Goal: Task Accomplishment & Management: Complete application form

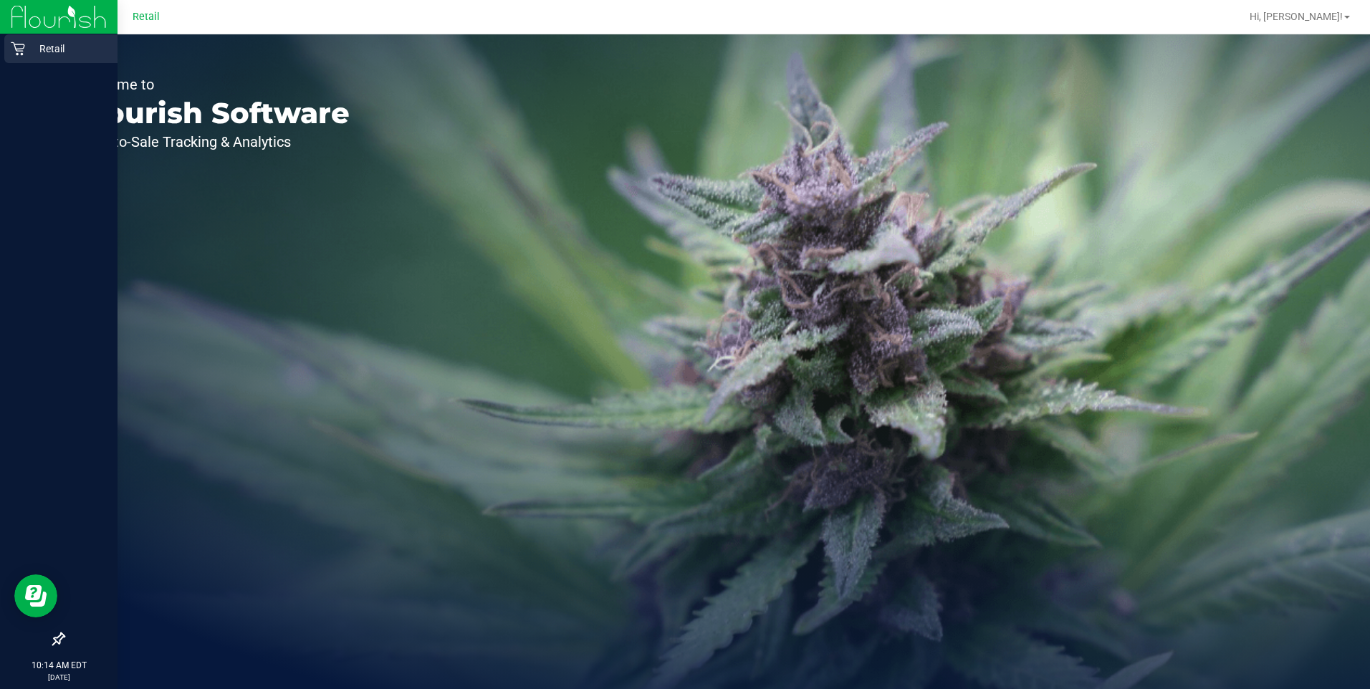
click at [19, 58] on div "Retail" at bounding box center [60, 48] width 113 height 29
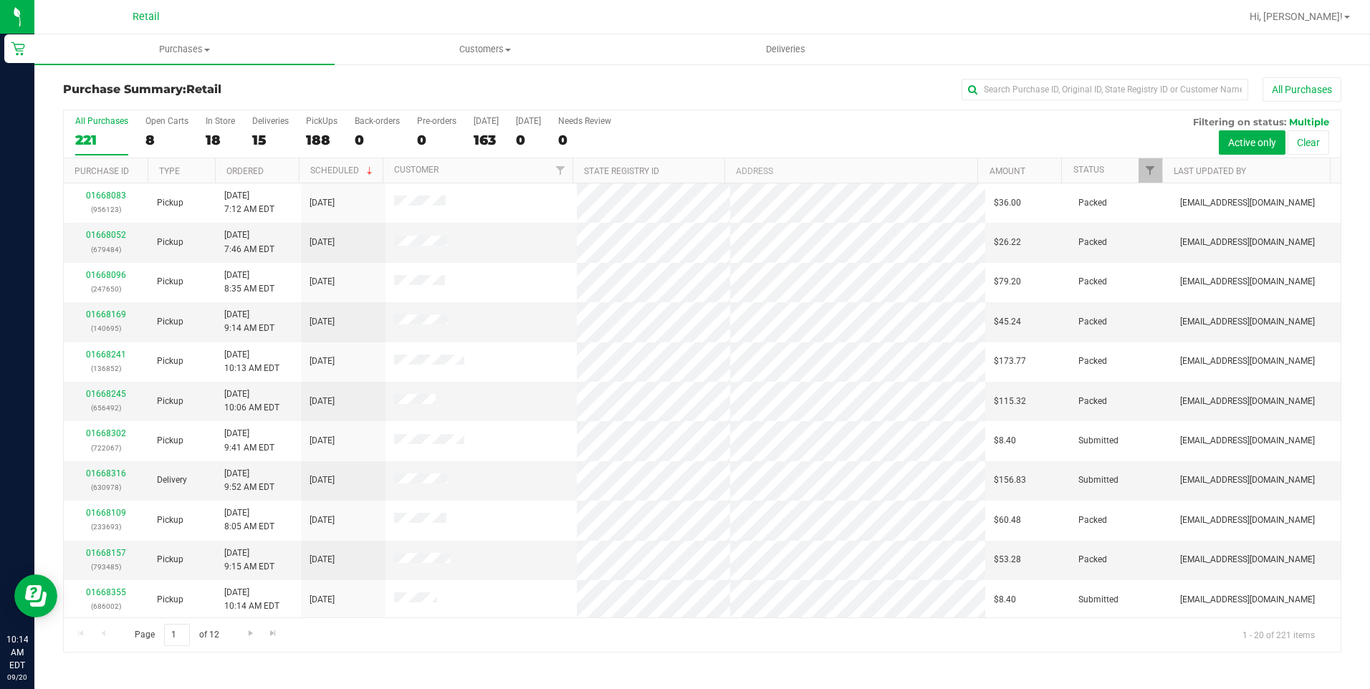
click at [662, 654] on div "Purchase Summary: Retail All Purchases All Purchases 221 Open Carts 8 In Store …" at bounding box center [701, 365] width 1335 height 604
click at [209, 143] on div "18" at bounding box center [220, 140] width 29 height 16
click at [0, 0] on input "In Store 18" at bounding box center [0, 0] width 0 height 0
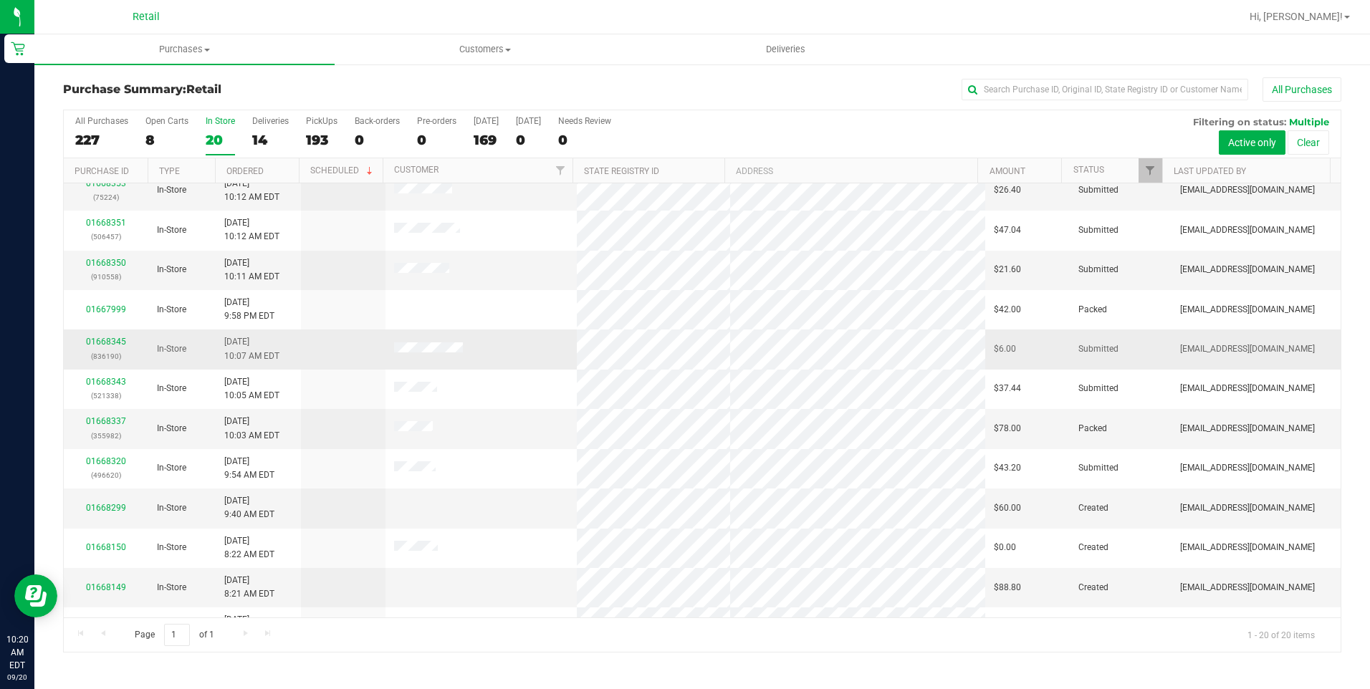
scroll to position [359, 0]
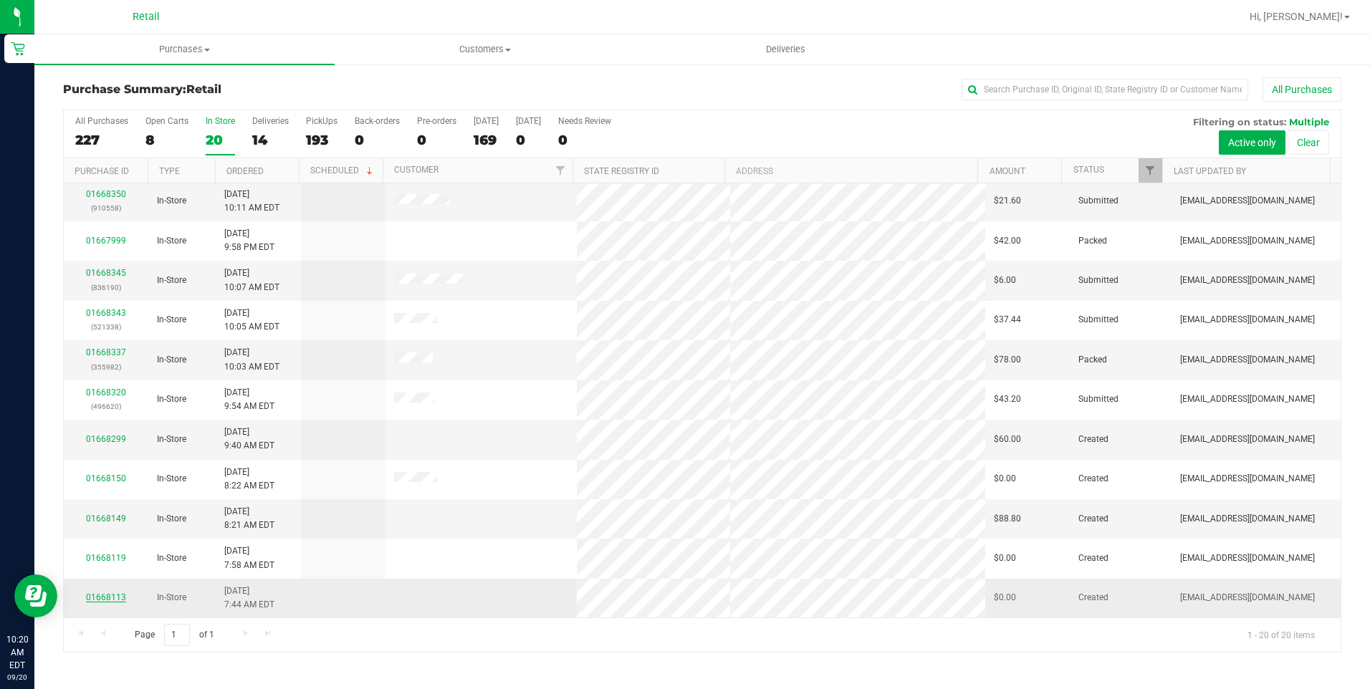
click at [112, 597] on link "01668113" at bounding box center [106, 597] width 40 height 10
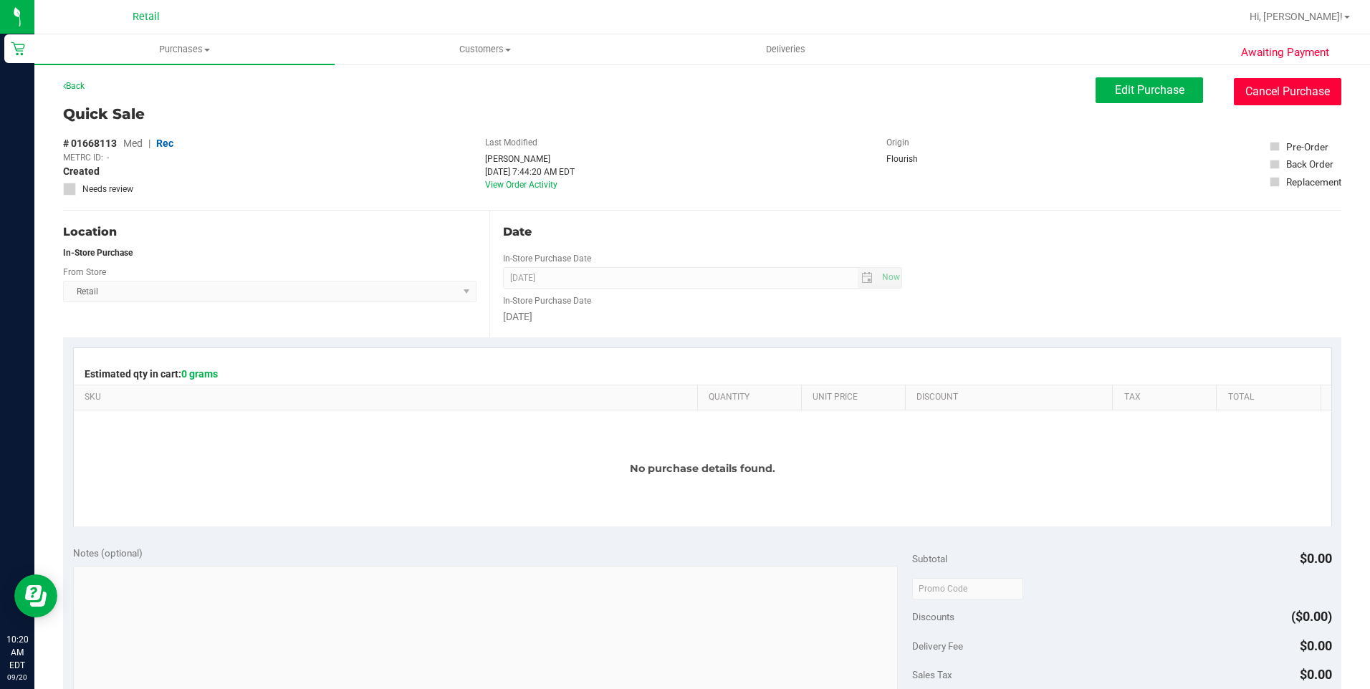
click at [1271, 96] on button "Cancel Purchase" at bounding box center [1287, 91] width 107 height 27
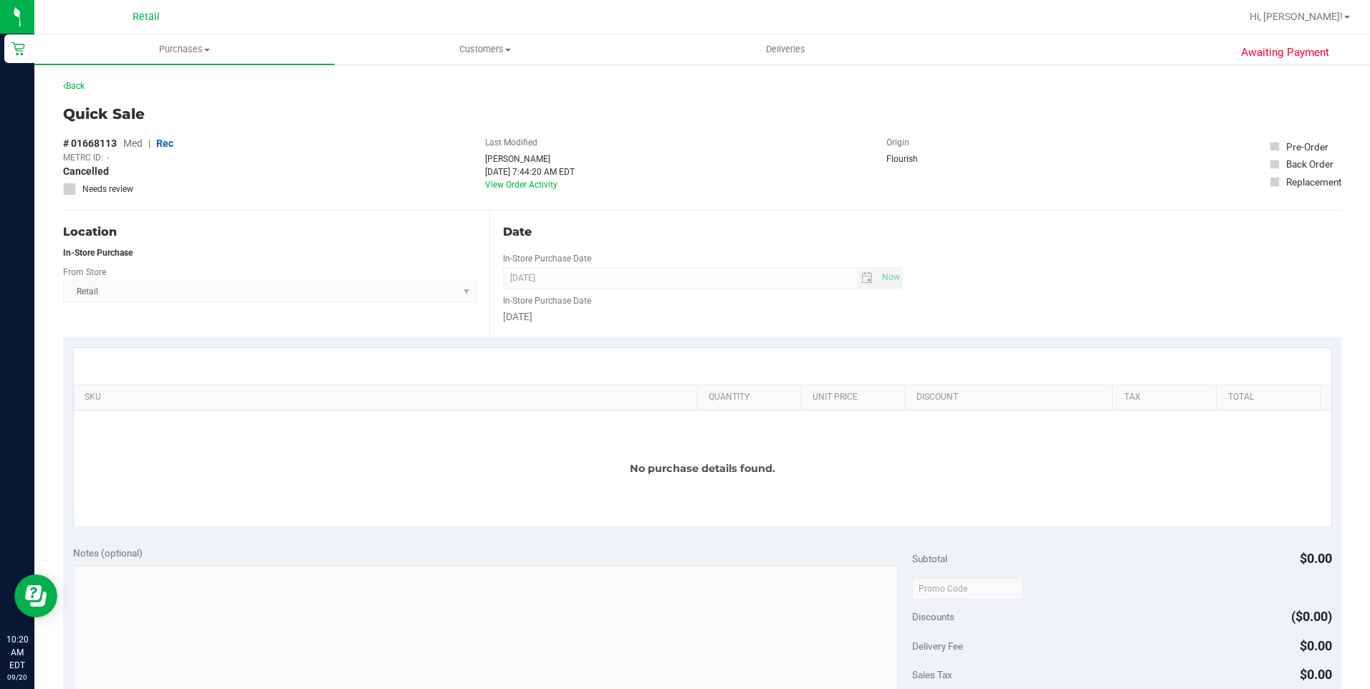
click at [74, 80] on div "Back" at bounding box center [73, 85] width 21 height 17
click at [80, 95] on div "Back" at bounding box center [702, 90] width 1278 height 26
click at [75, 90] on link "Back" at bounding box center [73, 86] width 21 height 10
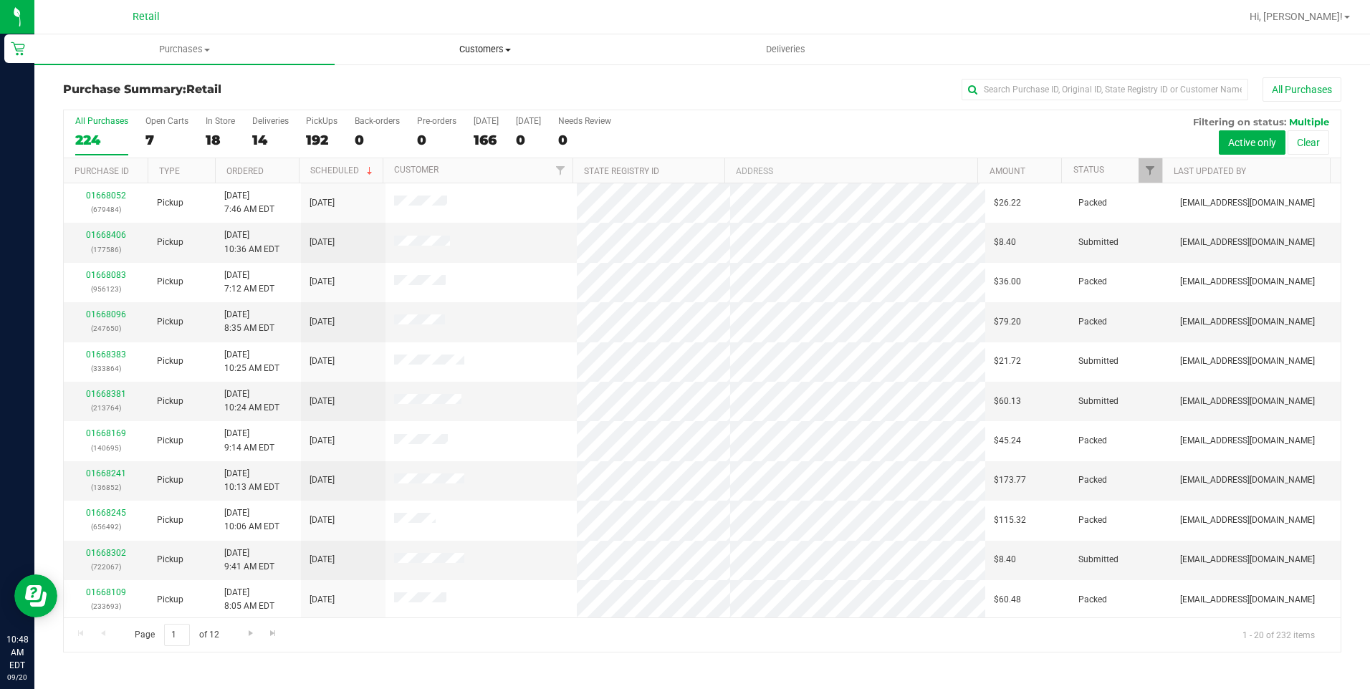
drag, startPoint x: 508, startPoint y: 44, endPoint x: 498, endPoint y: 52, distance: 12.8
click at [508, 44] on span "Customers" at bounding box center [484, 49] width 299 height 13
click at [448, 79] on li "All customers" at bounding box center [485, 86] width 300 height 17
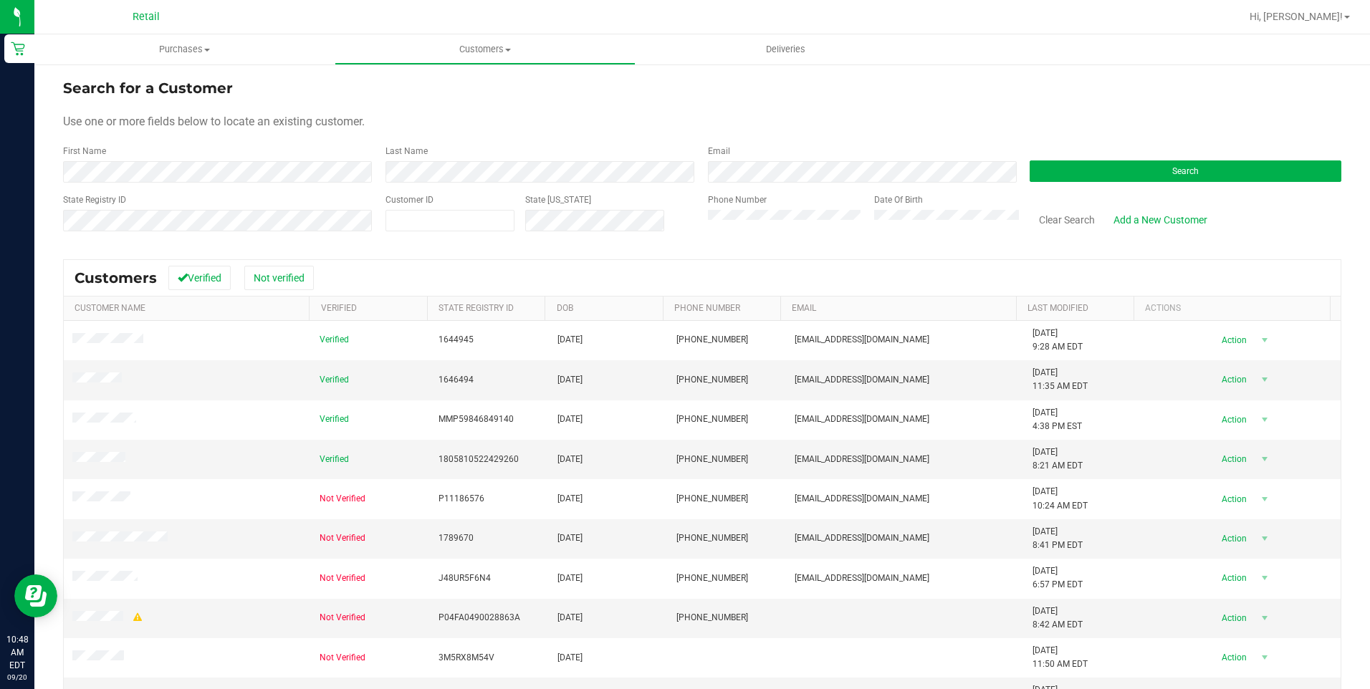
click at [231, 158] on div "First Name" at bounding box center [219, 164] width 312 height 38
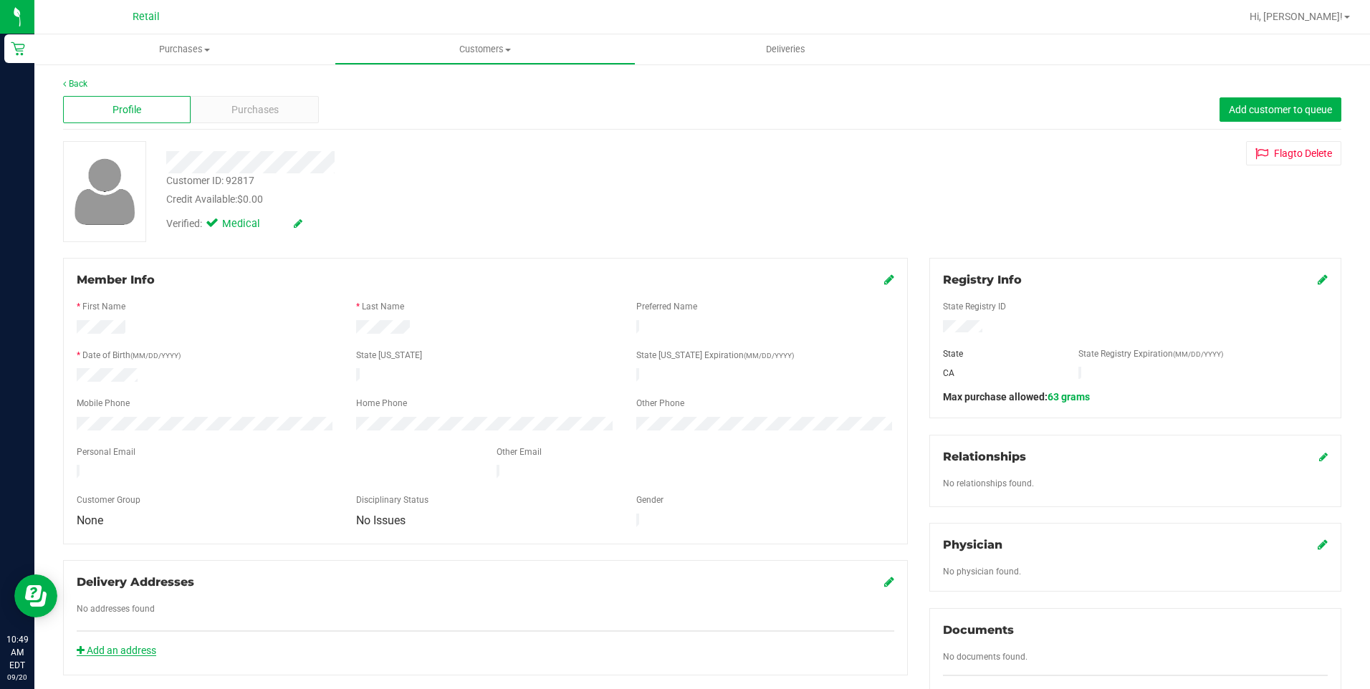
click at [101, 645] on link "Add an address" at bounding box center [117, 650] width 80 height 11
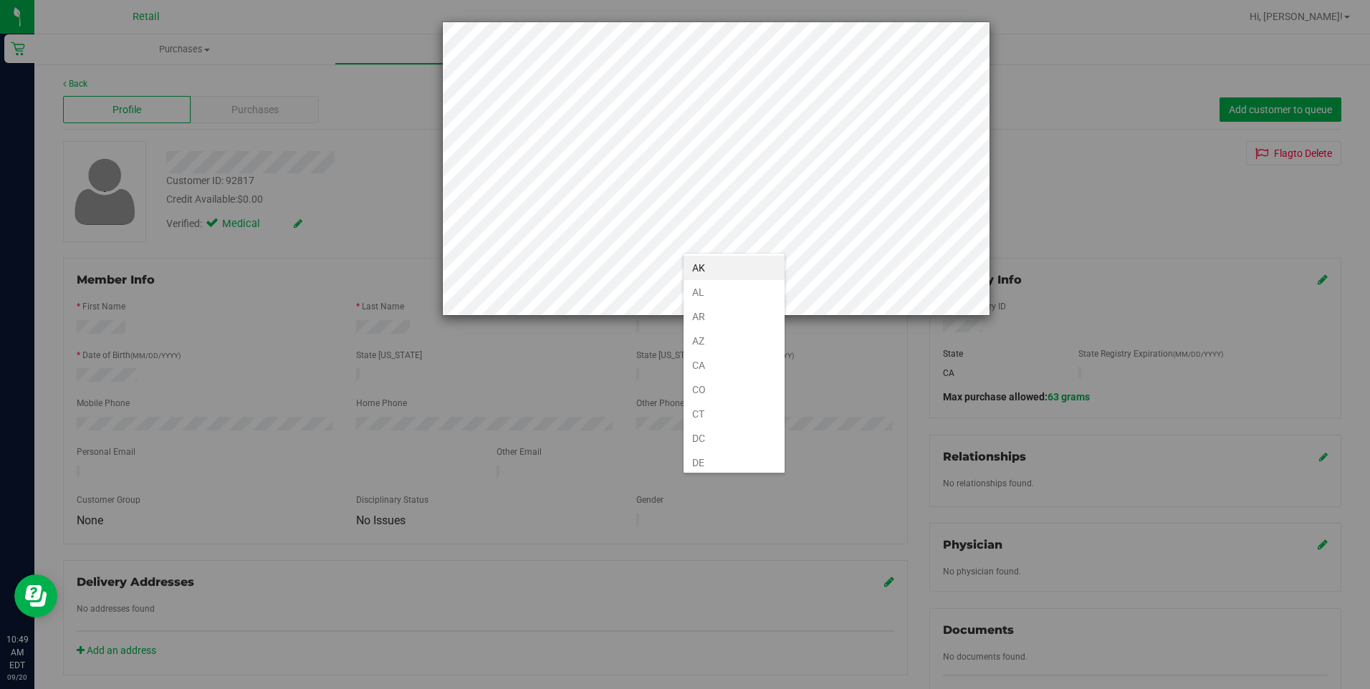
scroll to position [784, 0]
click at [734, 461] on li "RI" at bounding box center [733, 458] width 101 height 24
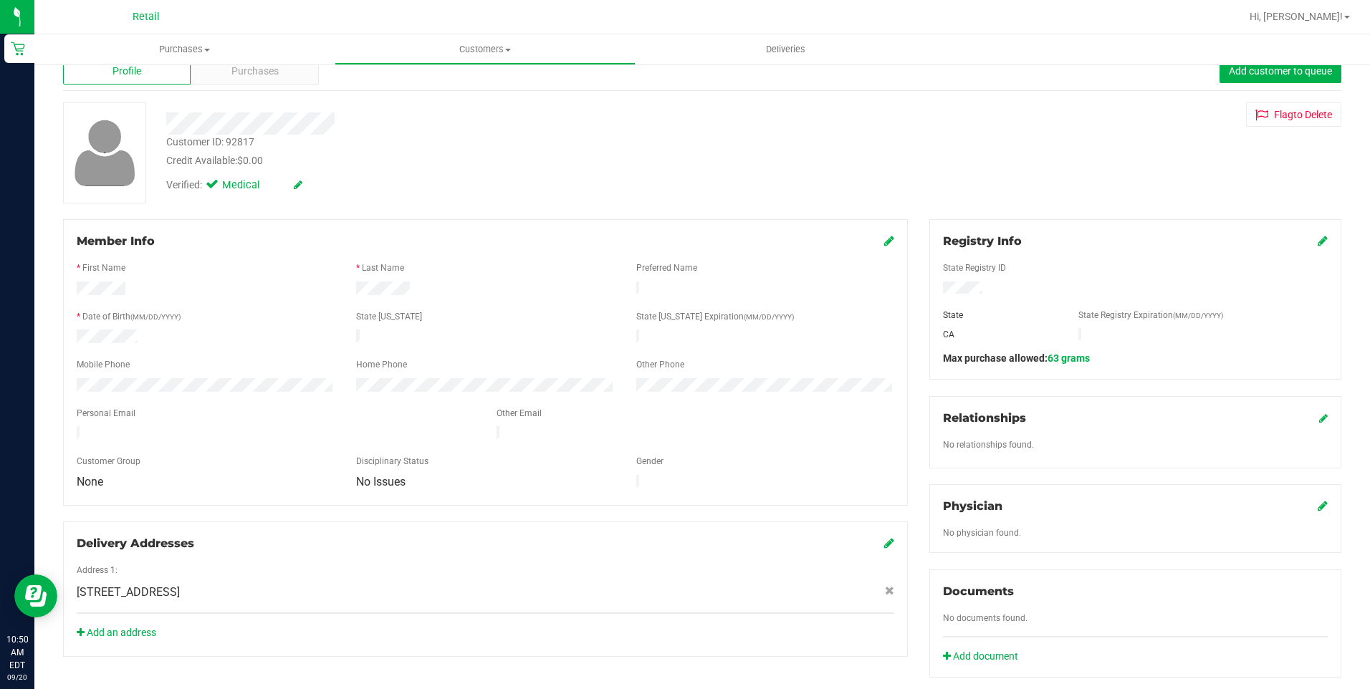
scroll to position [72, 0]
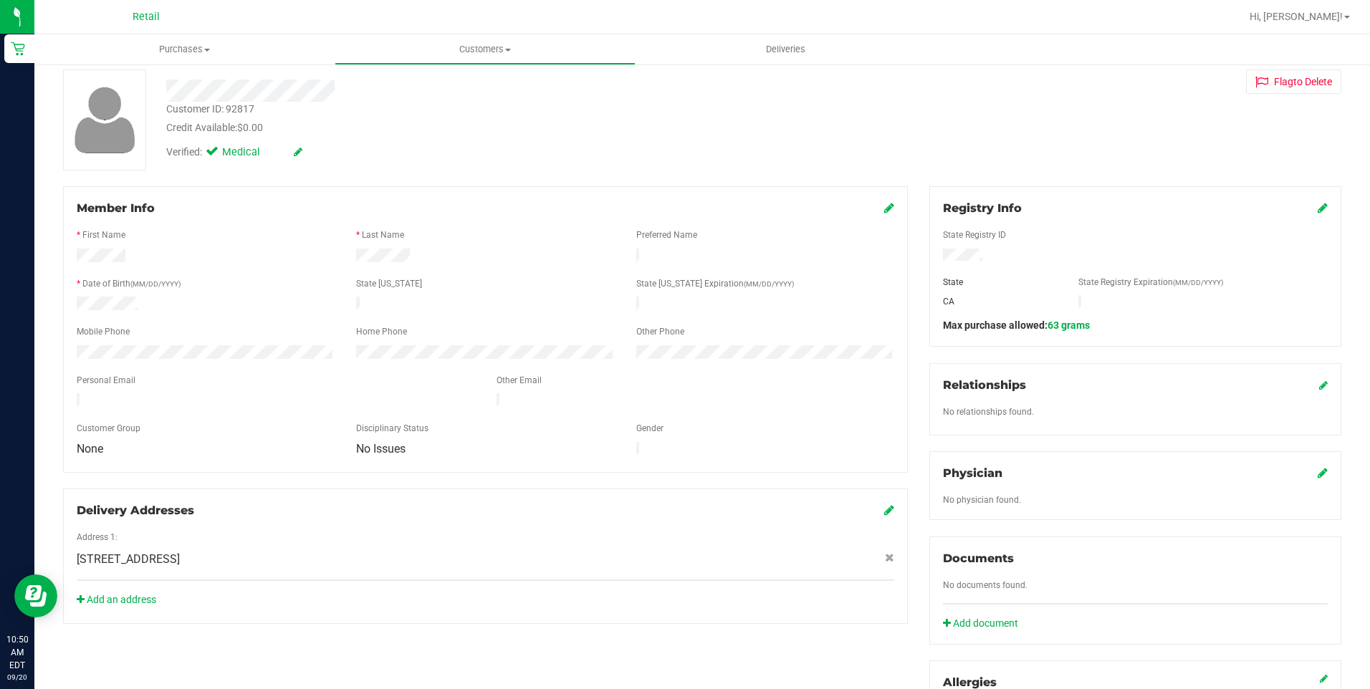
click at [884, 211] on icon at bounding box center [889, 207] width 10 height 11
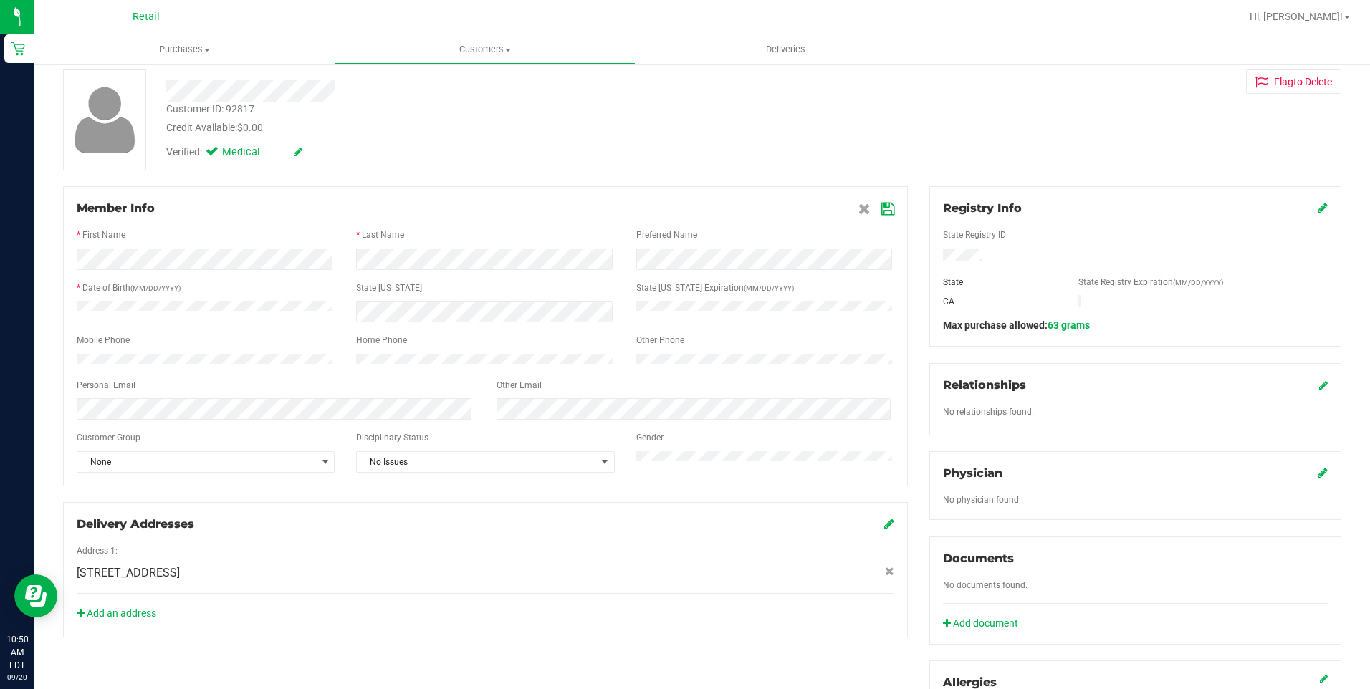
click at [881, 205] on icon at bounding box center [887, 208] width 13 height 11
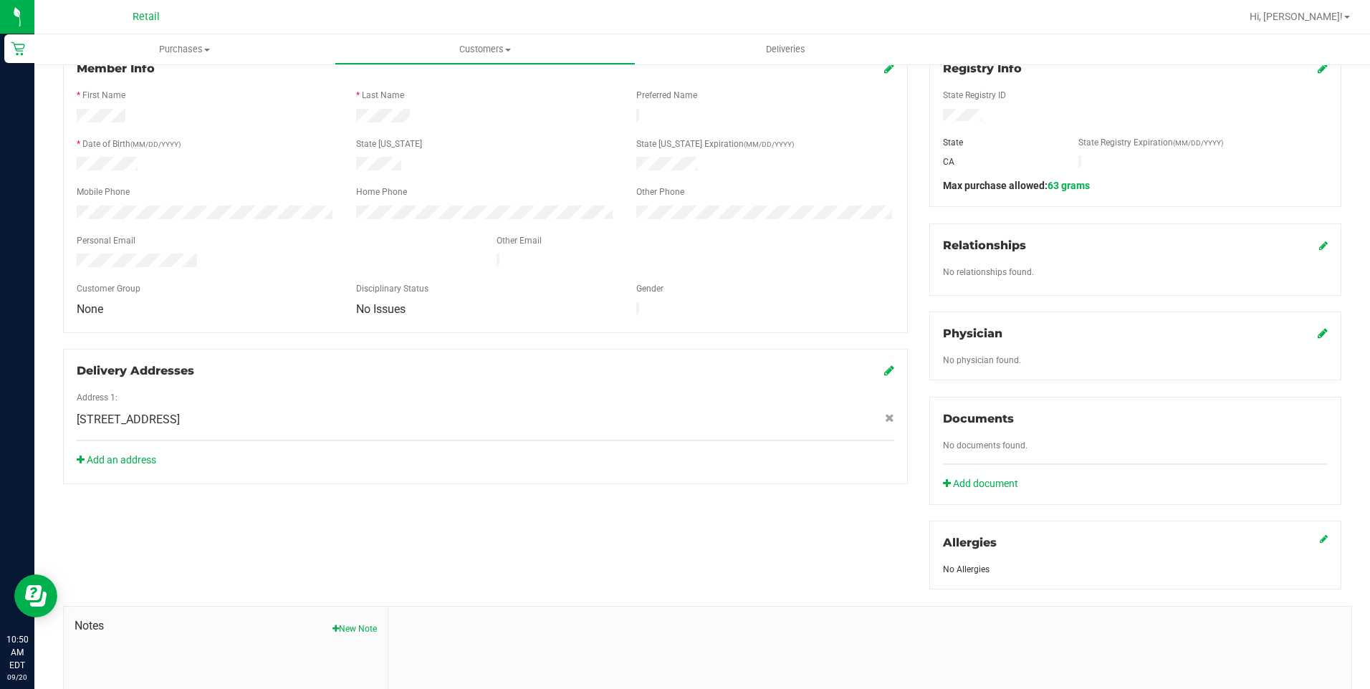
scroll to position [215, 0]
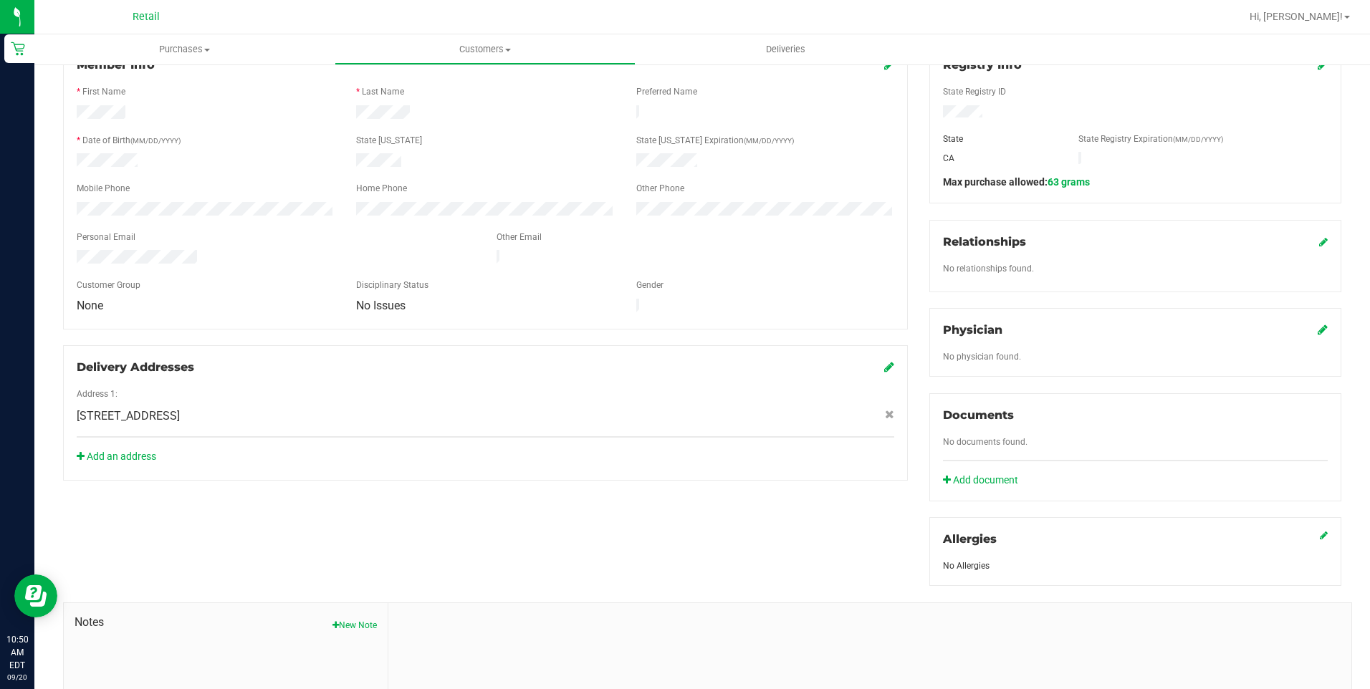
click at [981, 486] on div "Documents No documents found. Add document" at bounding box center [1135, 447] width 412 height 108
click at [977, 477] on link "Add document" at bounding box center [984, 480] width 82 height 15
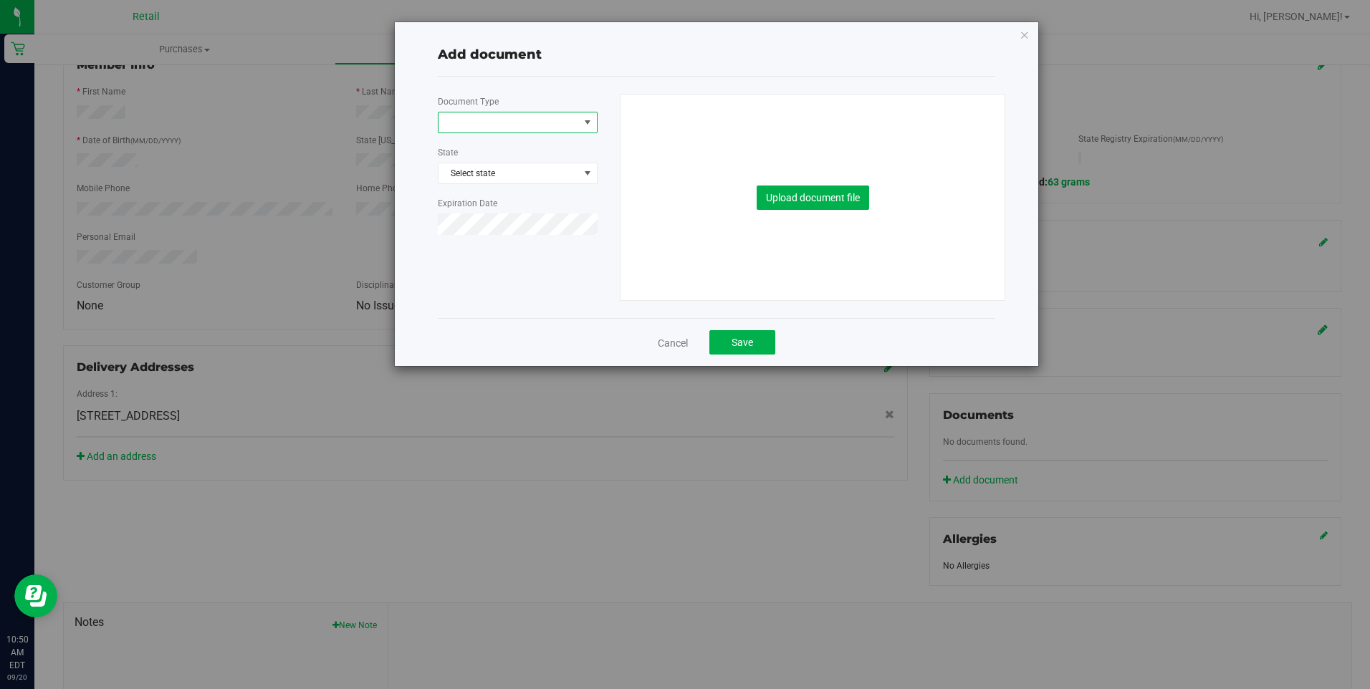
click at [510, 131] on span at bounding box center [508, 122] width 140 height 20
click at [495, 170] on li "Medical Card" at bounding box center [517, 168] width 158 height 21
click at [503, 170] on span "Select state" at bounding box center [517, 173] width 158 height 20
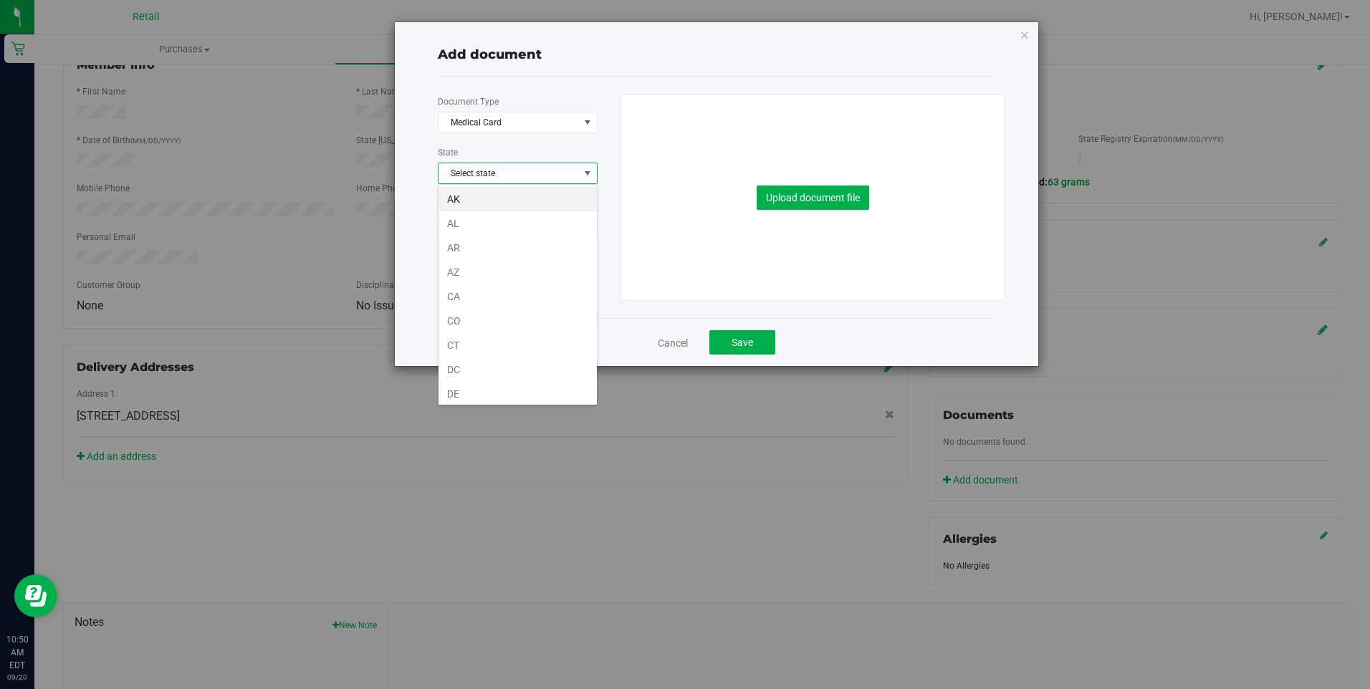
scroll to position [21, 160]
click at [537, 297] on li "CA" at bounding box center [517, 296] width 158 height 24
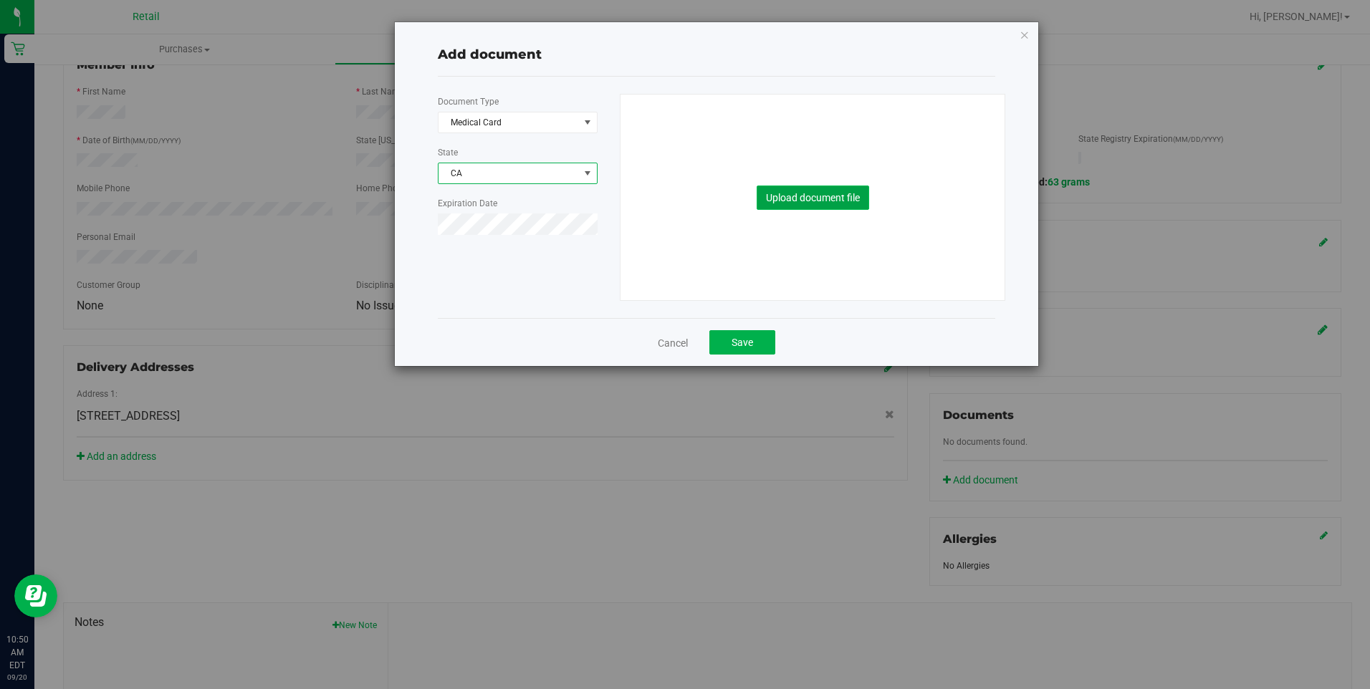
click at [787, 191] on button "Upload document file" at bounding box center [812, 198] width 112 height 24
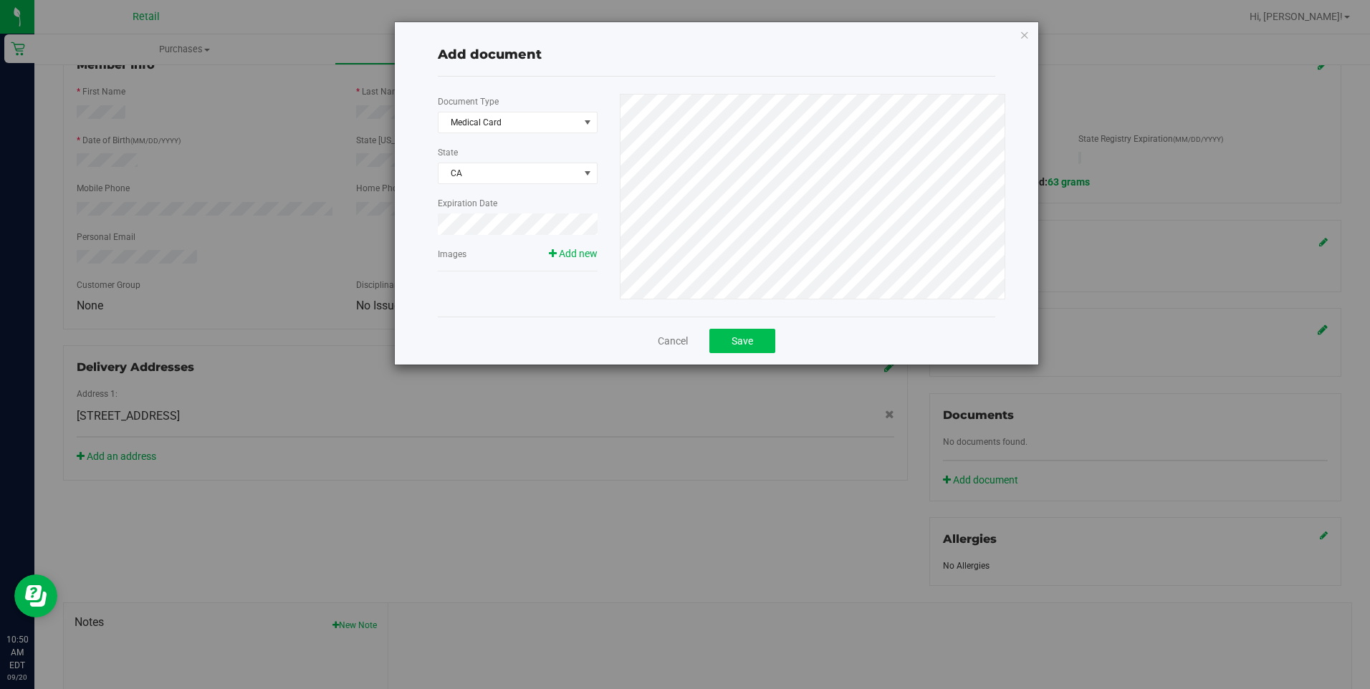
click at [748, 352] on div "Cancel Save" at bounding box center [716, 341] width 557 height 48
click at [749, 329] on button "Save" at bounding box center [742, 341] width 66 height 24
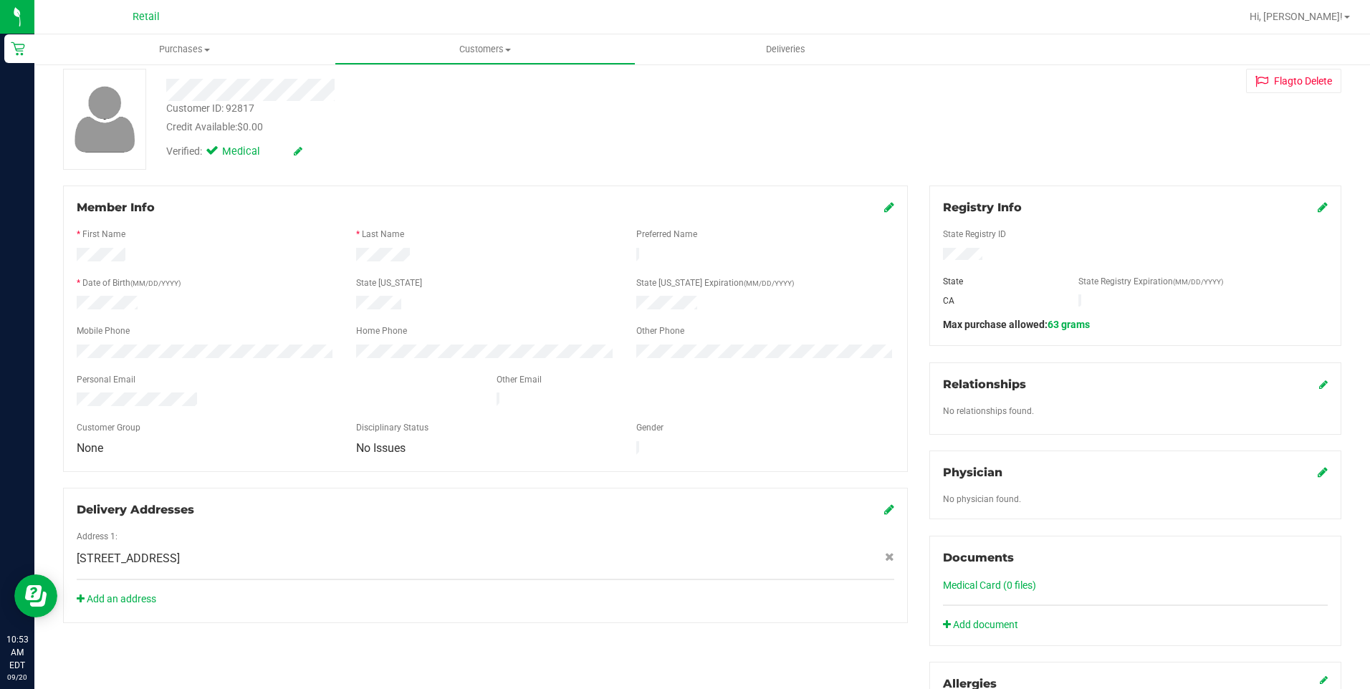
scroll to position [72, 0]
drag, startPoint x: 592, startPoint y: 663, endPoint x: 611, endPoint y: 649, distance: 24.1
click at [592, 663] on div "Member Info * First Name * Last Name Preferred Name * Date of Birth (MM/DD/YYYY…" at bounding box center [701, 563] width 1299 height 755
click at [986, 586] on link "Medical Card (0 files)" at bounding box center [989, 585] width 93 height 11
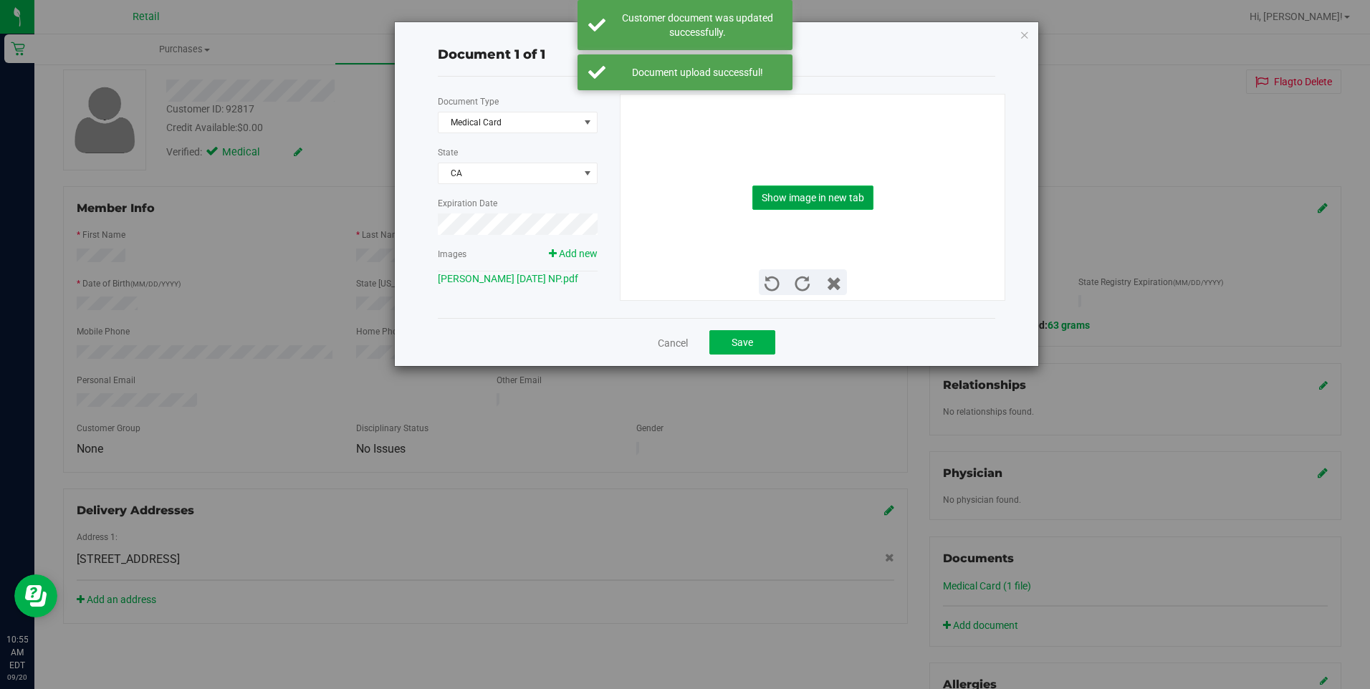
click at [788, 196] on button "Show image in new tab" at bounding box center [812, 198] width 121 height 24
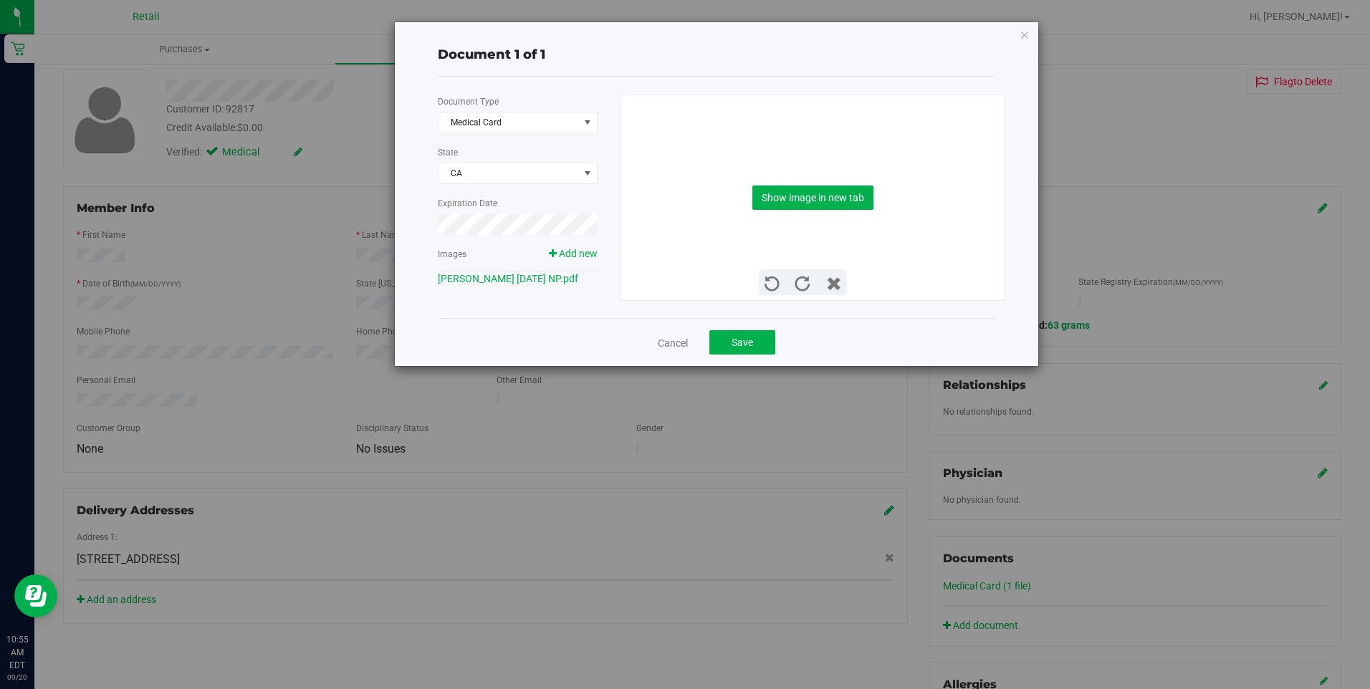
click at [749, 334] on div "Cancel Save" at bounding box center [716, 342] width 557 height 48
click at [751, 340] on button "Save" at bounding box center [742, 342] width 66 height 24
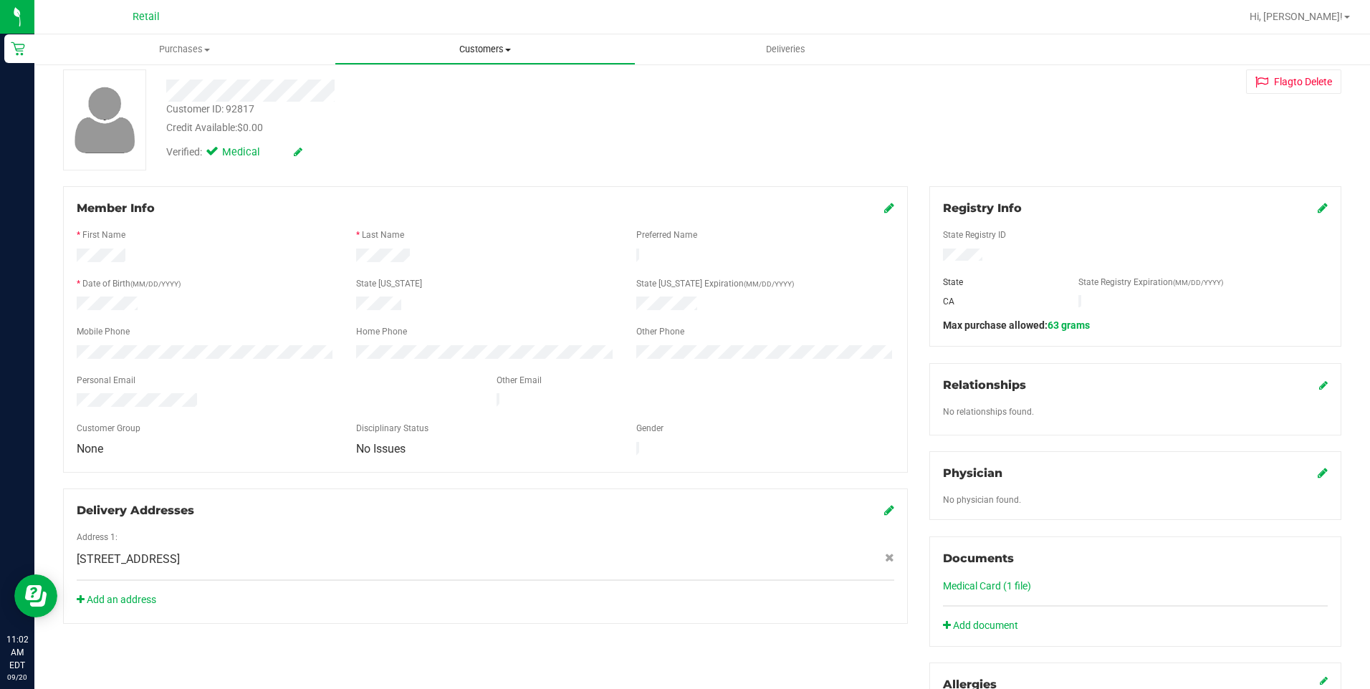
click at [473, 54] on span "Customers" at bounding box center [484, 49] width 299 height 13
click at [381, 80] on span "All customers" at bounding box center [386, 86] width 103 height 12
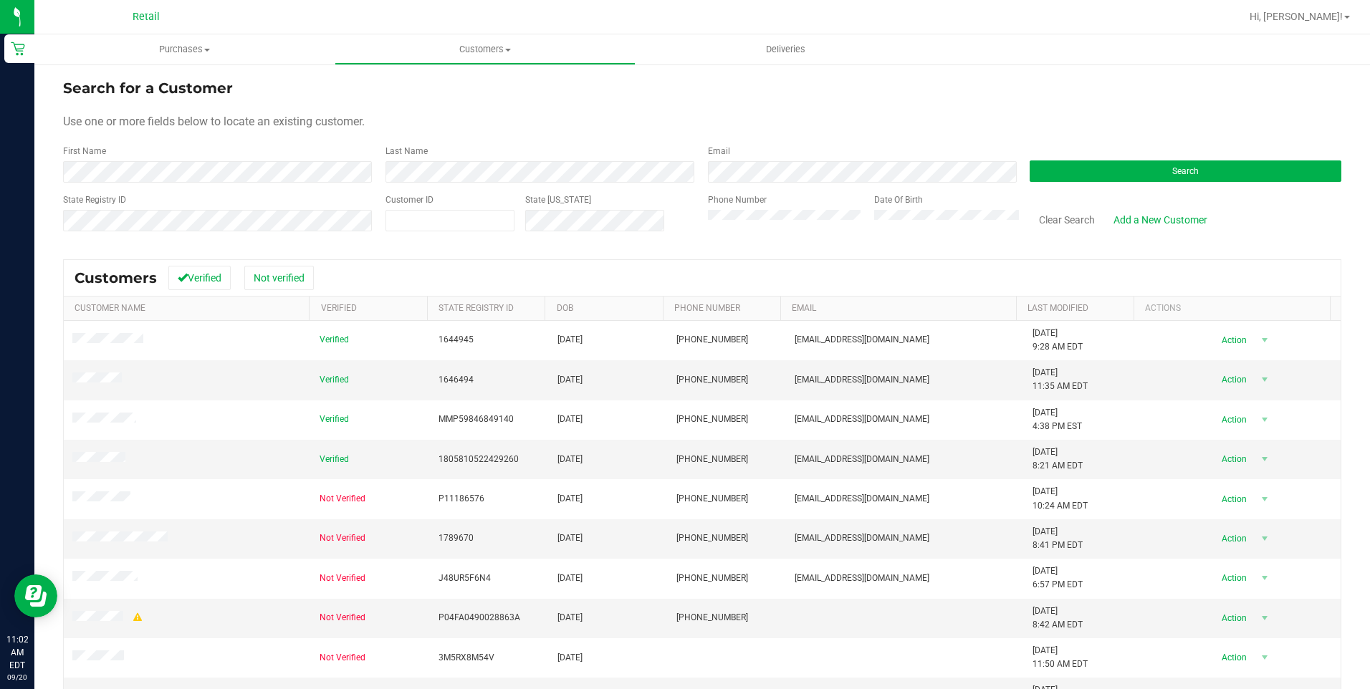
click at [275, 160] on div "First Name" at bounding box center [219, 164] width 312 height 38
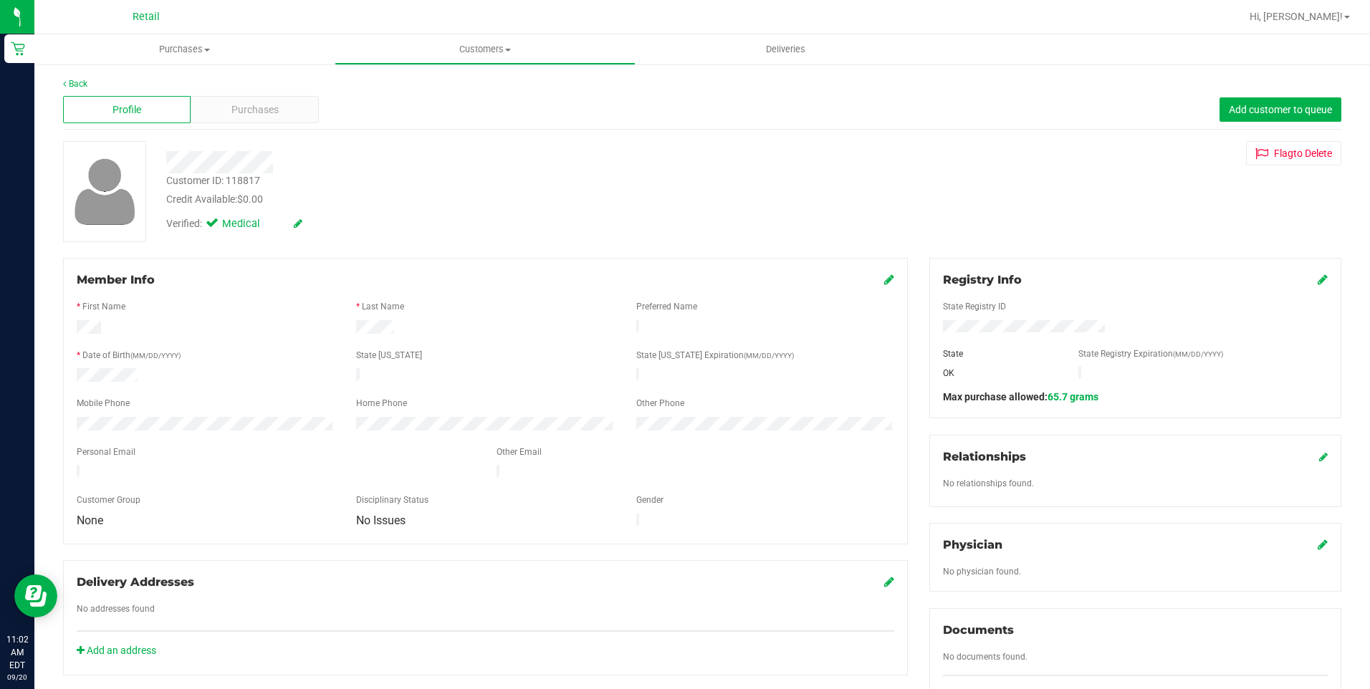
click at [884, 277] on icon at bounding box center [889, 279] width 10 height 11
click at [153, 669] on link "Add an address" at bounding box center [117, 663] width 80 height 11
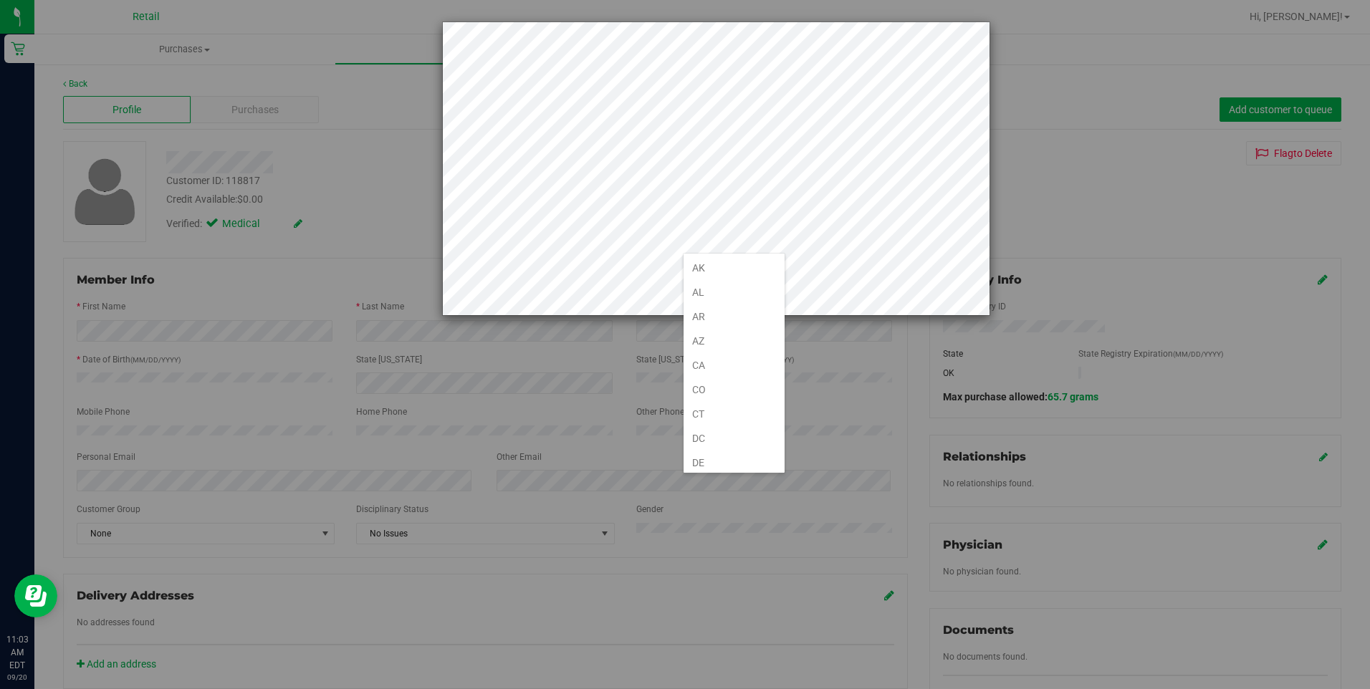
scroll to position [686, 0]
click at [712, 460] on li "OK" at bounding box center [733, 458] width 101 height 24
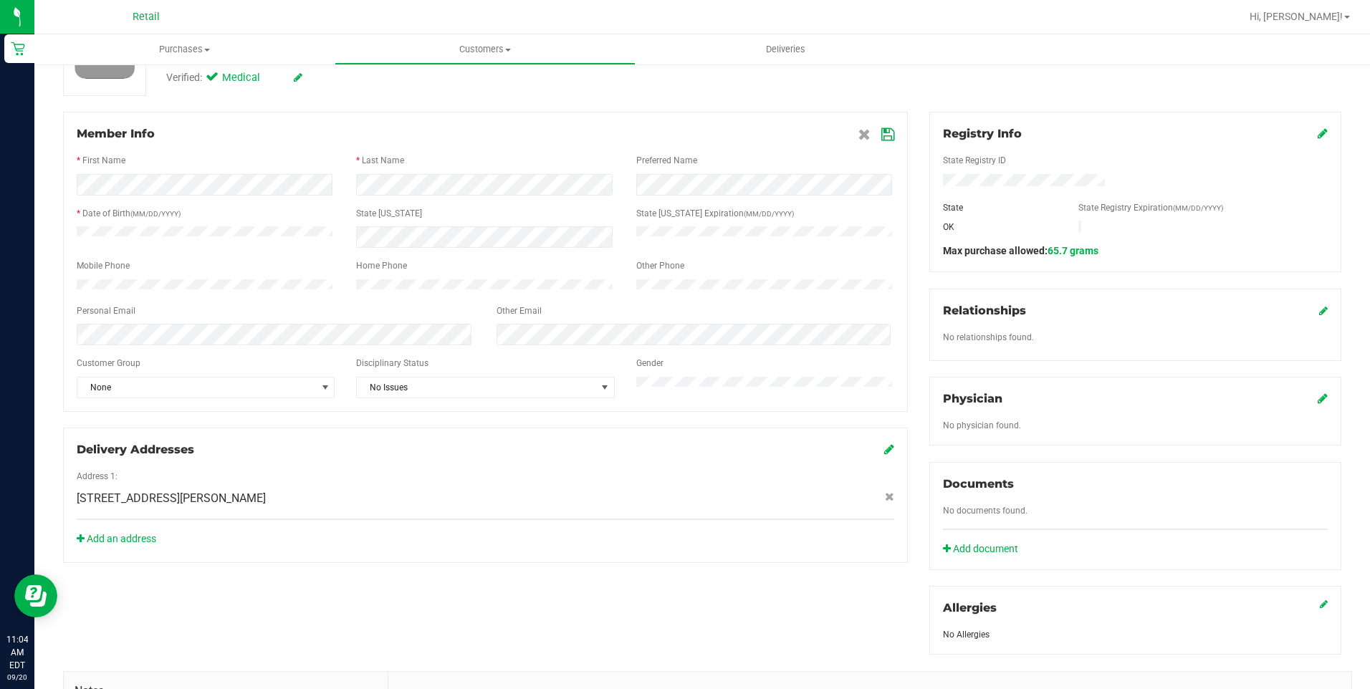
scroll to position [215, 0]
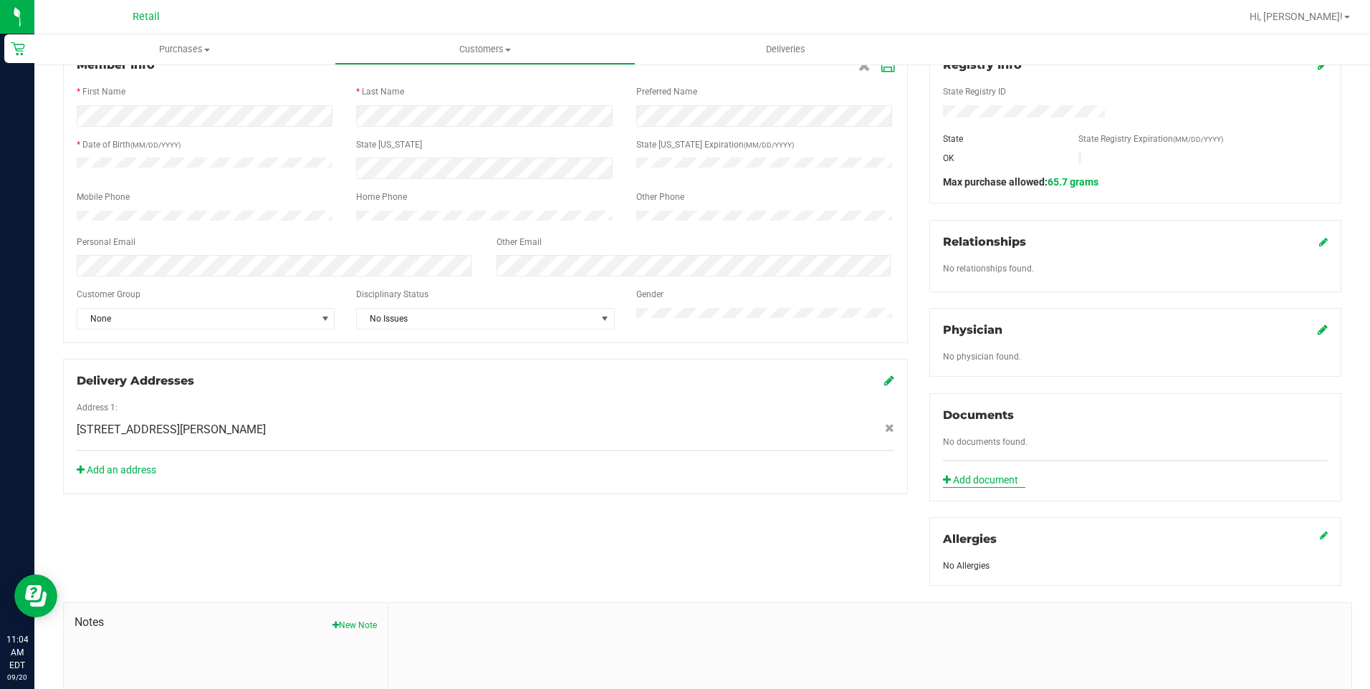
click at [994, 476] on link "Add document" at bounding box center [984, 480] width 82 height 15
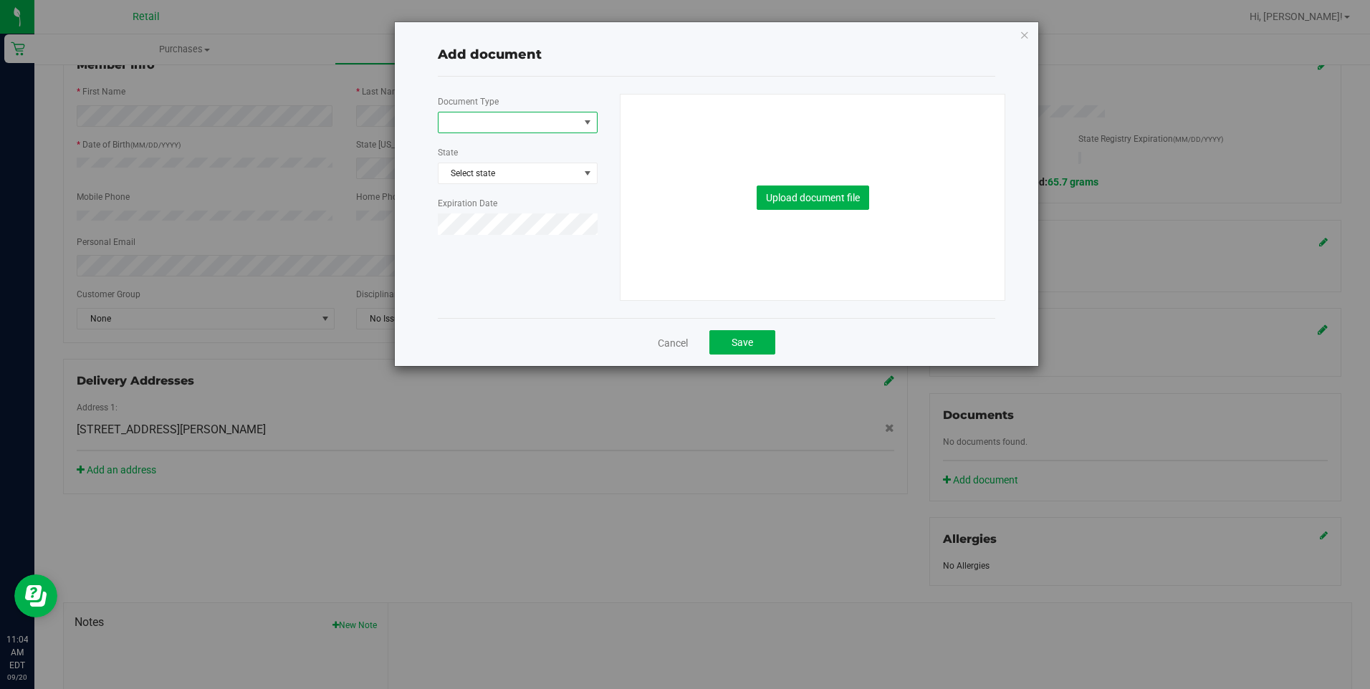
click at [510, 132] on span at bounding box center [508, 122] width 140 height 20
click at [489, 168] on li "Medical Card" at bounding box center [517, 168] width 158 height 21
click at [491, 174] on span "Select state" at bounding box center [517, 173] width 158 height 20
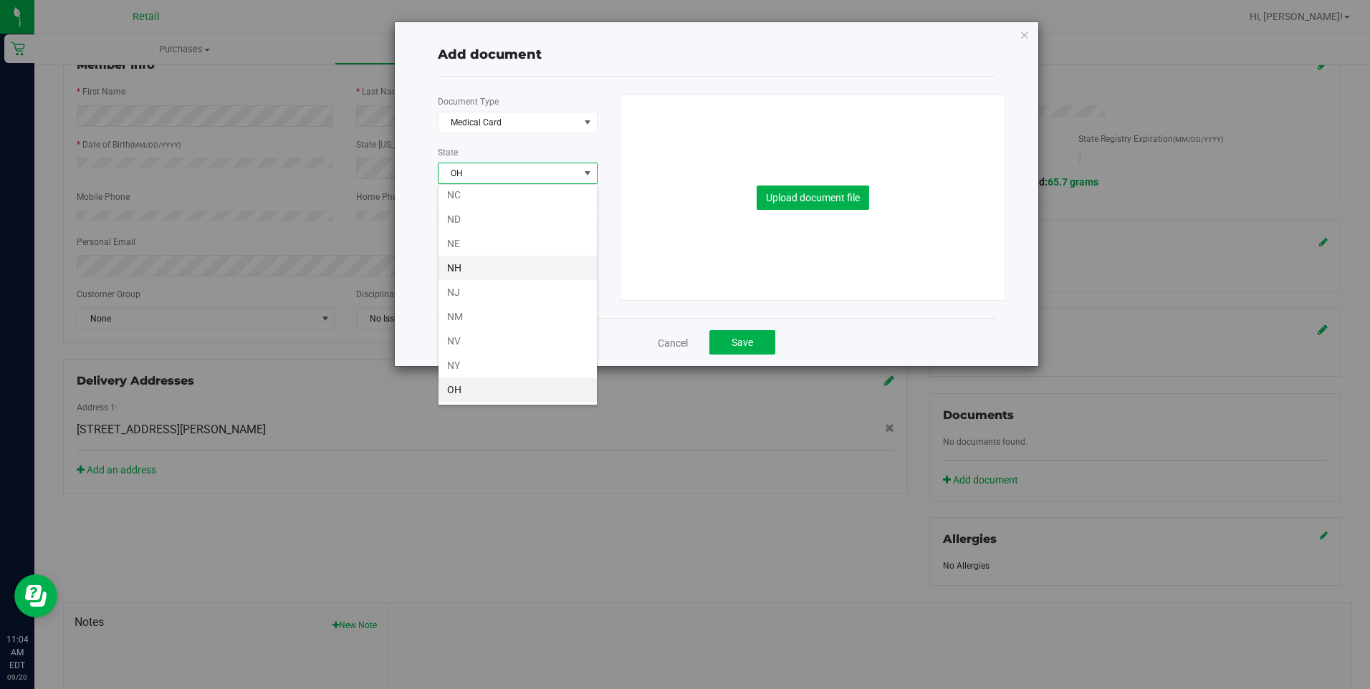
scroll to position [686, 0]
click at [484, 395] on li "OK" at bounding box center [517, 390] width 158 height 24
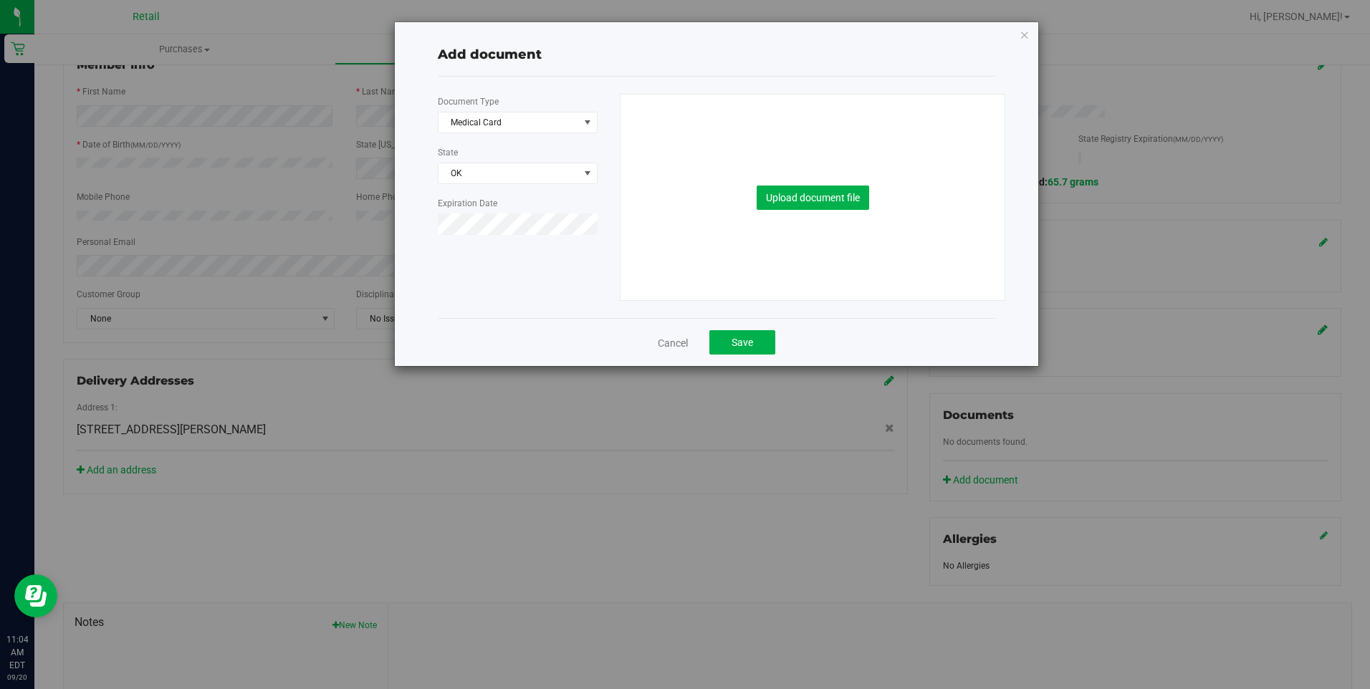
click at [780, 213] on div "Upload document file" at bounding box center [812, 198] width 363 height 206
click at [781, 201] on button "Upload document file" at bounding box center [812, 198] width 112 height 24
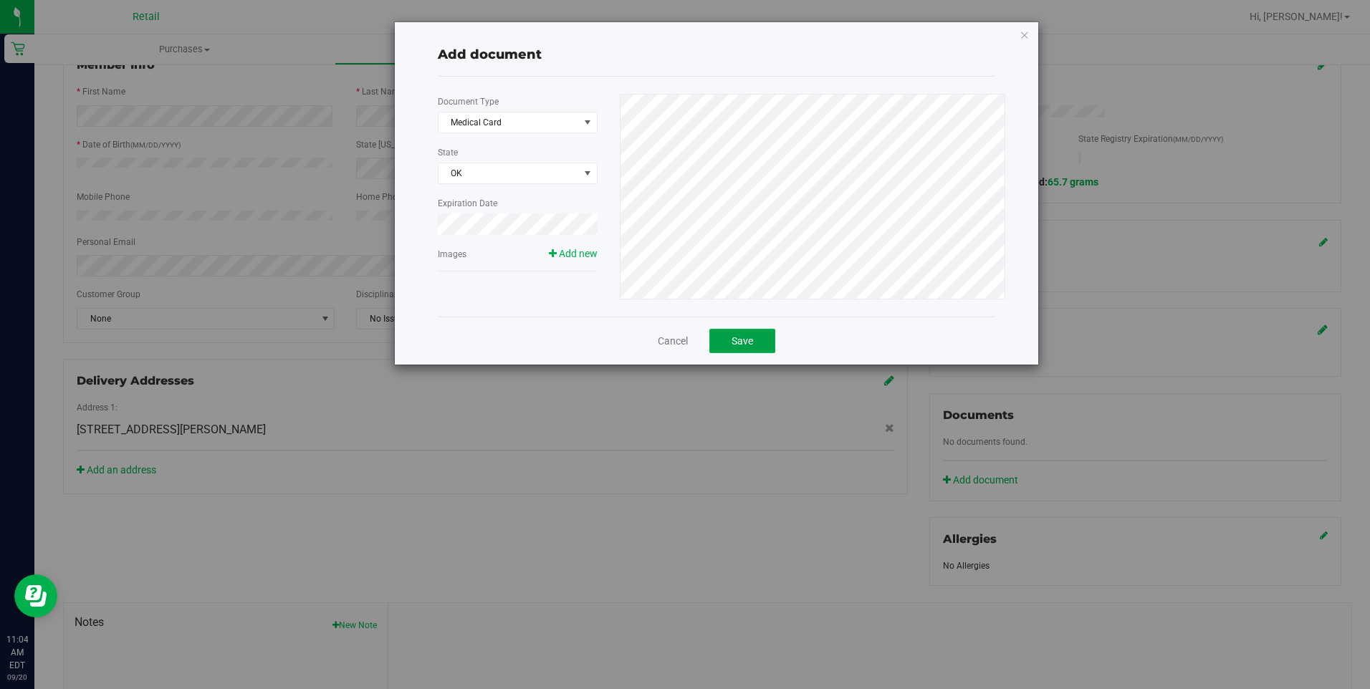
click at [744, 346] on span "Save" at bounding box center [741, 340] width 21 height 11
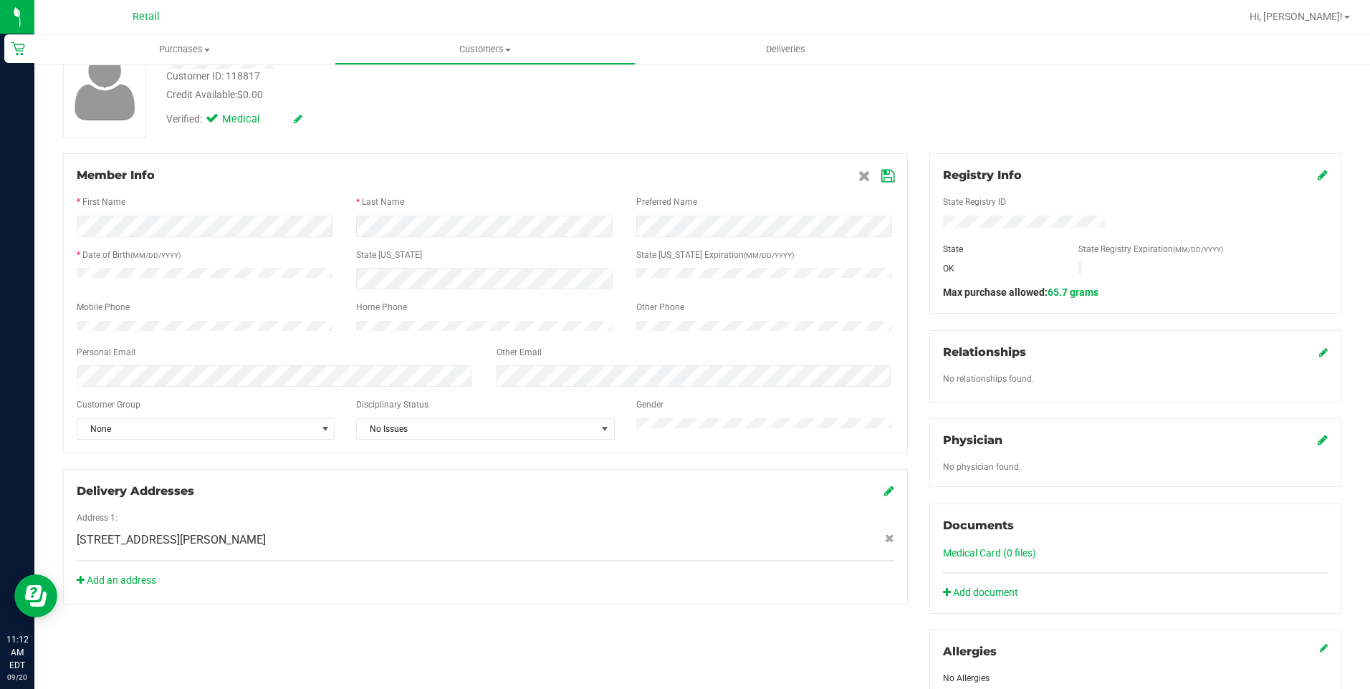
scroll to position [82, 0]
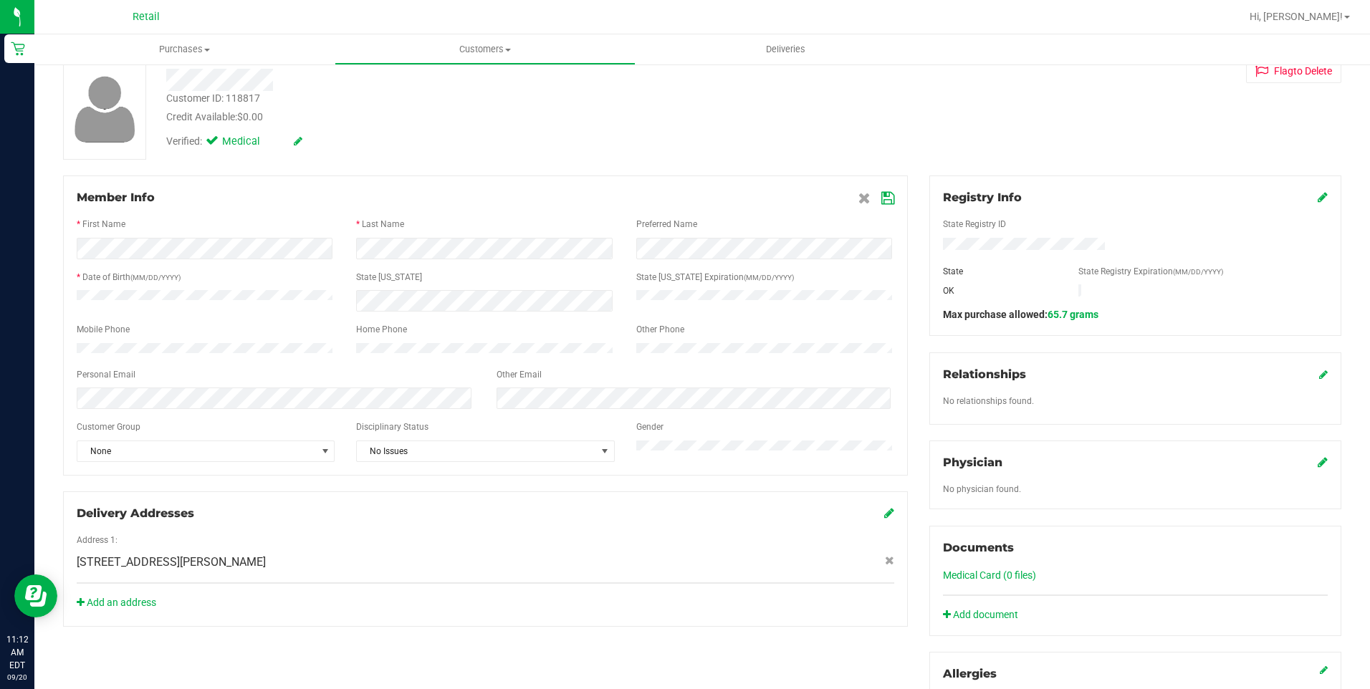
click at [751, 565] on div "[STREET_ADDRESS][PERSON_NAME]" at bounding box center [485, 562] width 839 height 17
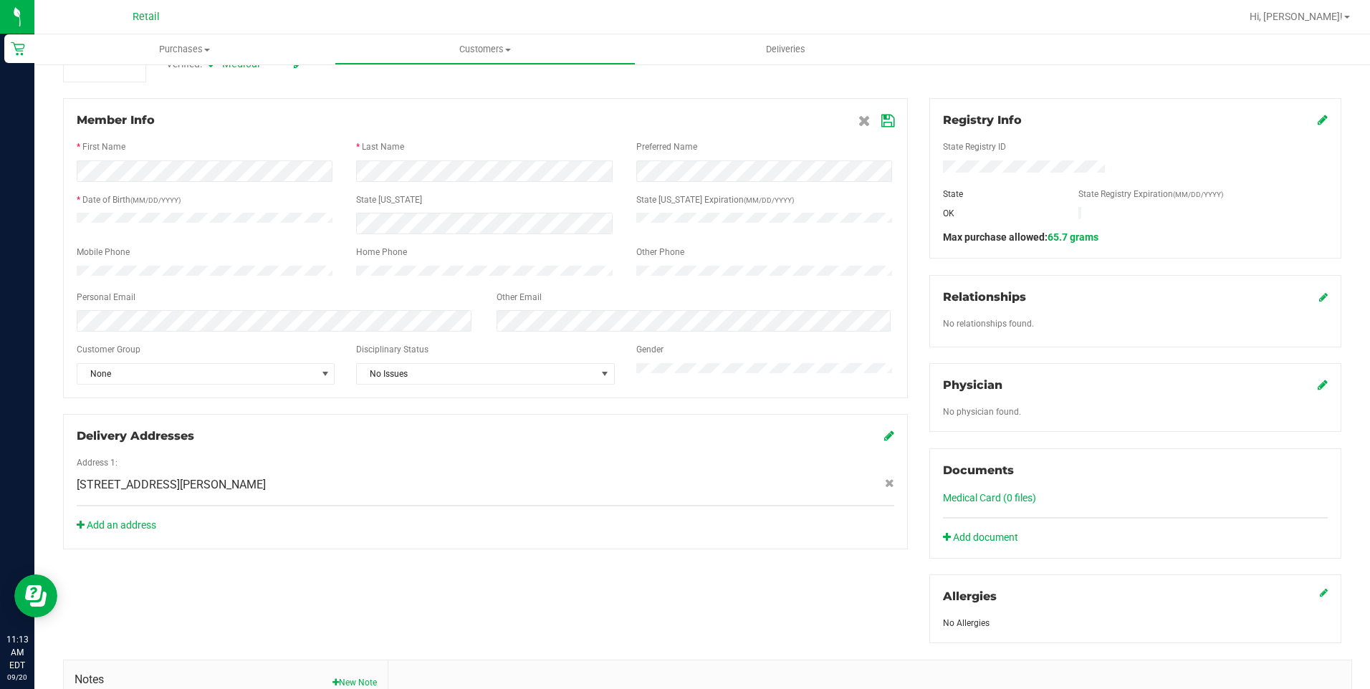
scroll to position [226, 0]
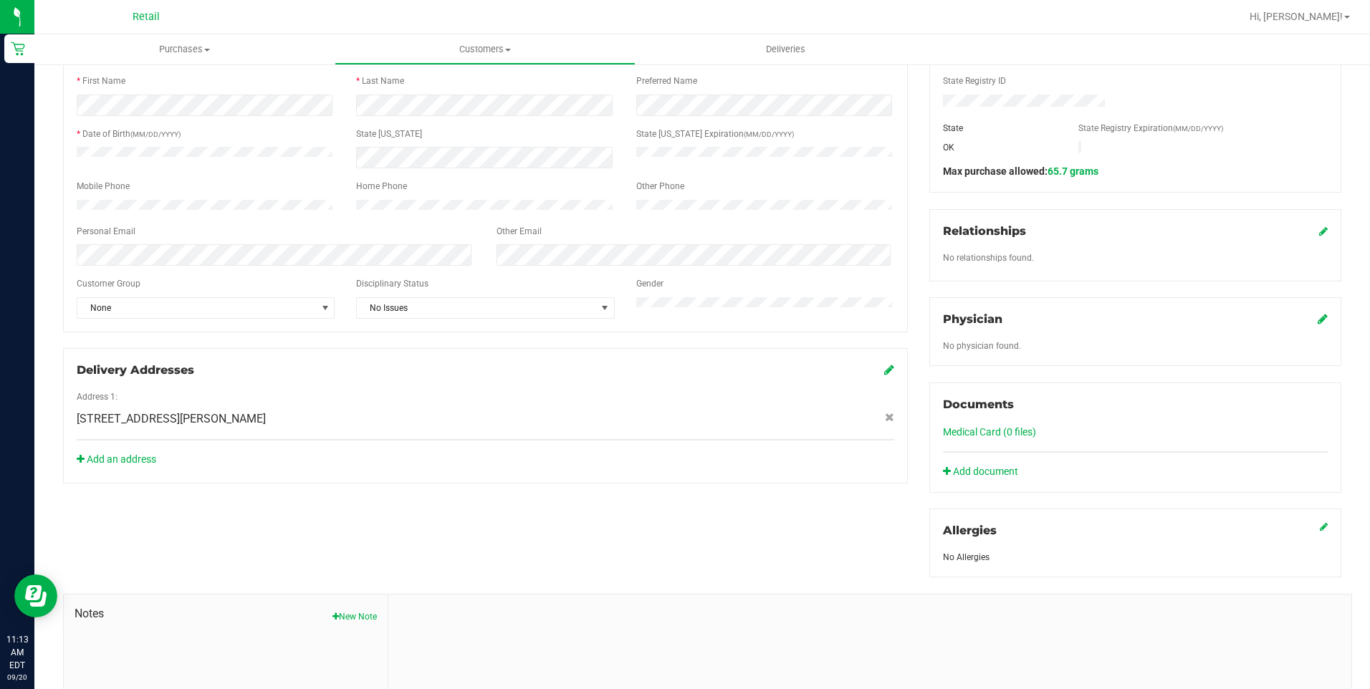
click at [997, 436] on link "Medical Card (0 files)" at bounding box center [989, 431] width 93 height 11
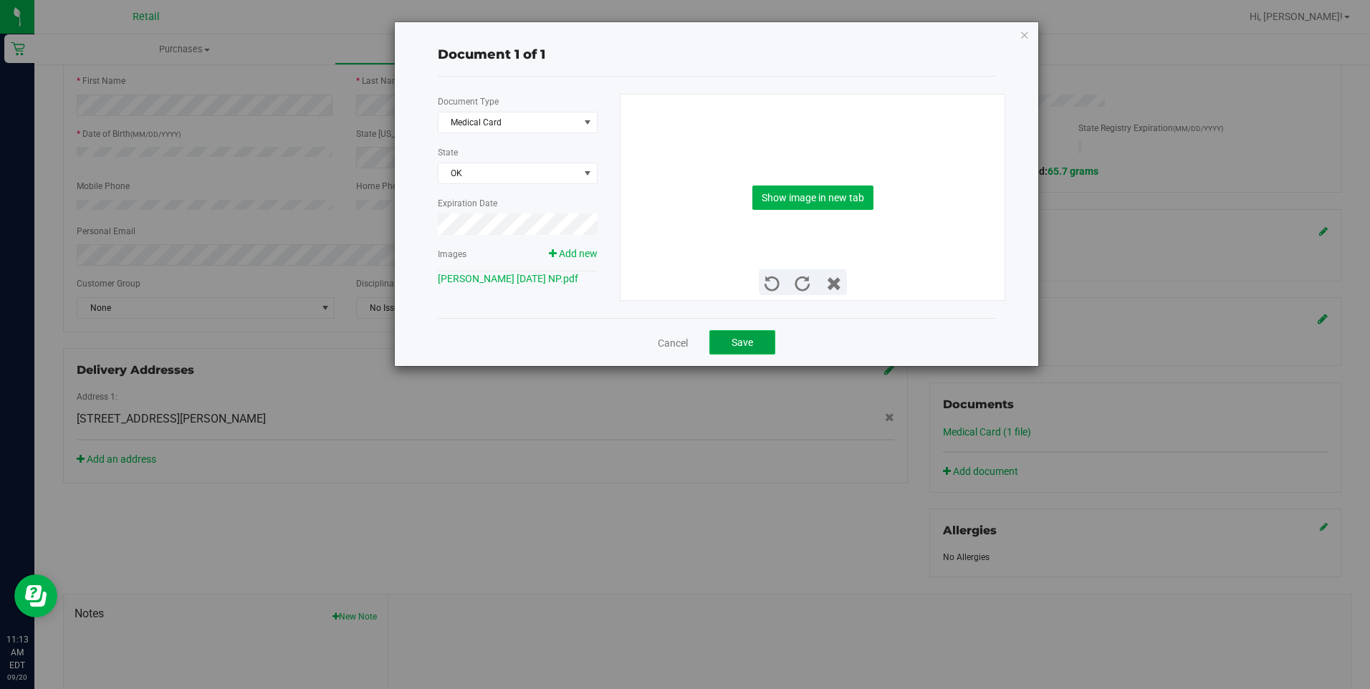
click at [754, 339] on button "Save" at bounding box center [742, 342] width 66 height 24
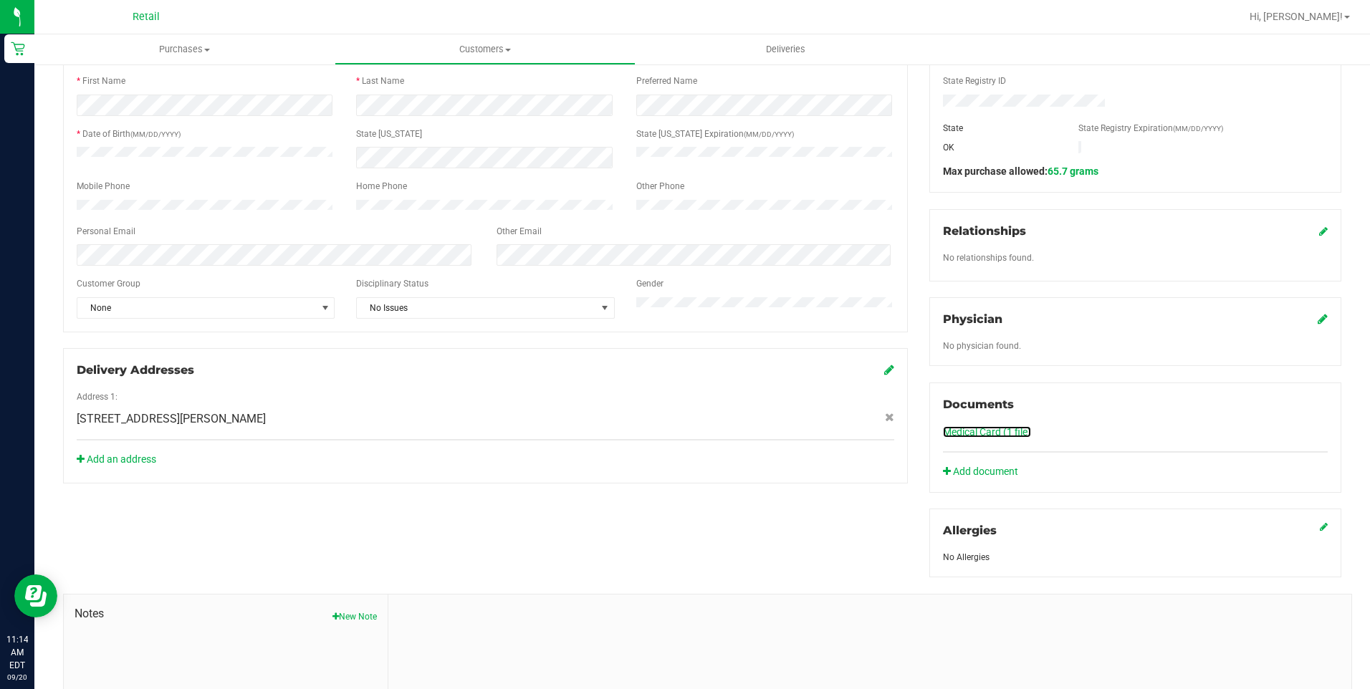
scroll to position [369, 0]
